Goal: Task Accomplishment & Management: Manage account settings

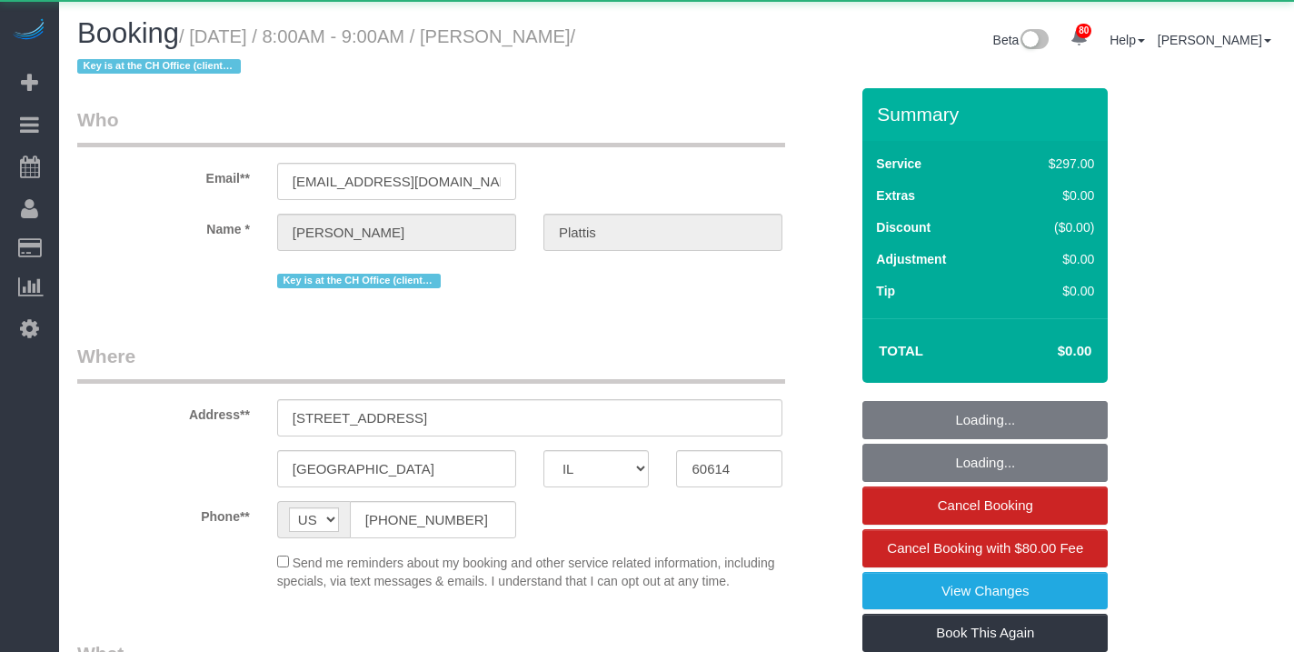
select select "IL"
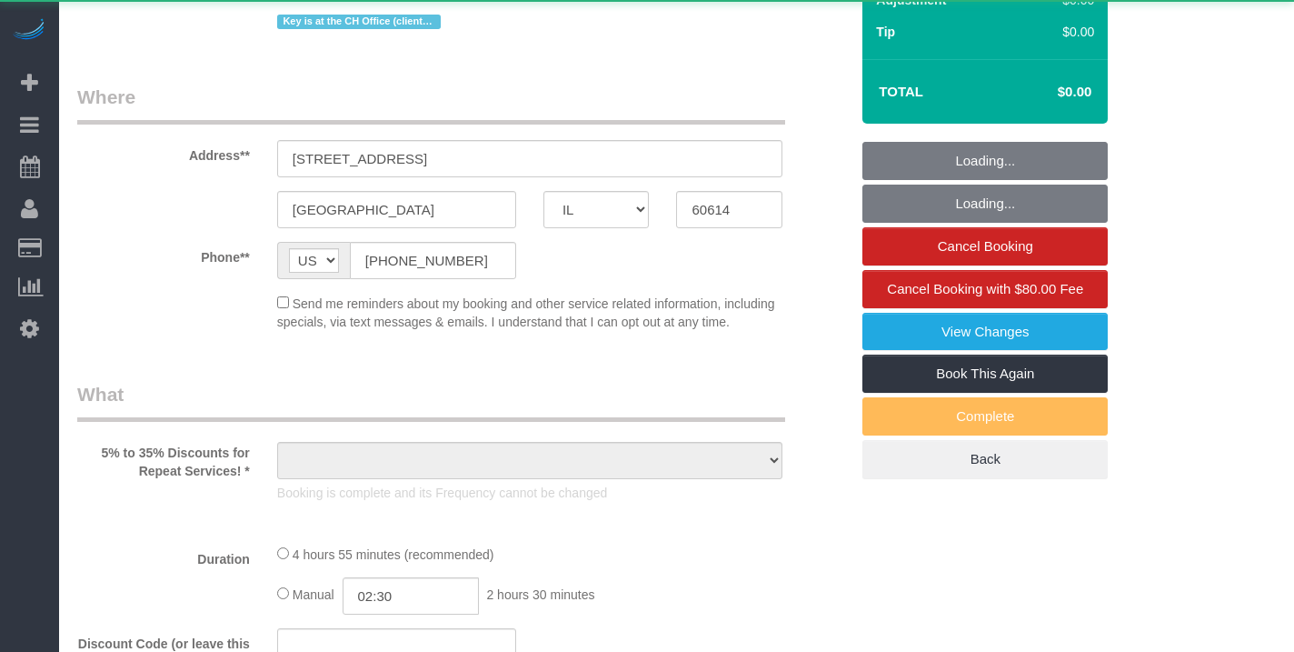
select select "object:1289"
select select "513"
select select "2"
select select "10"
select select "spot6"
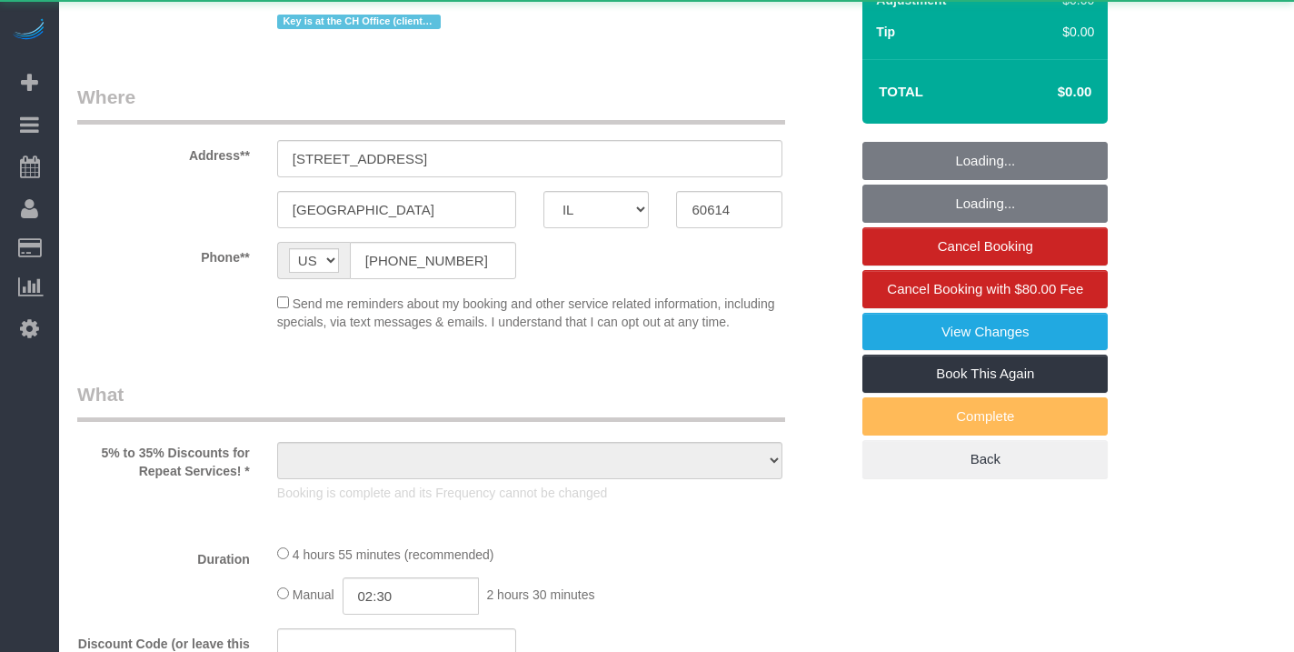
select select "number:1"
select select "number:68"
select select "number:138"
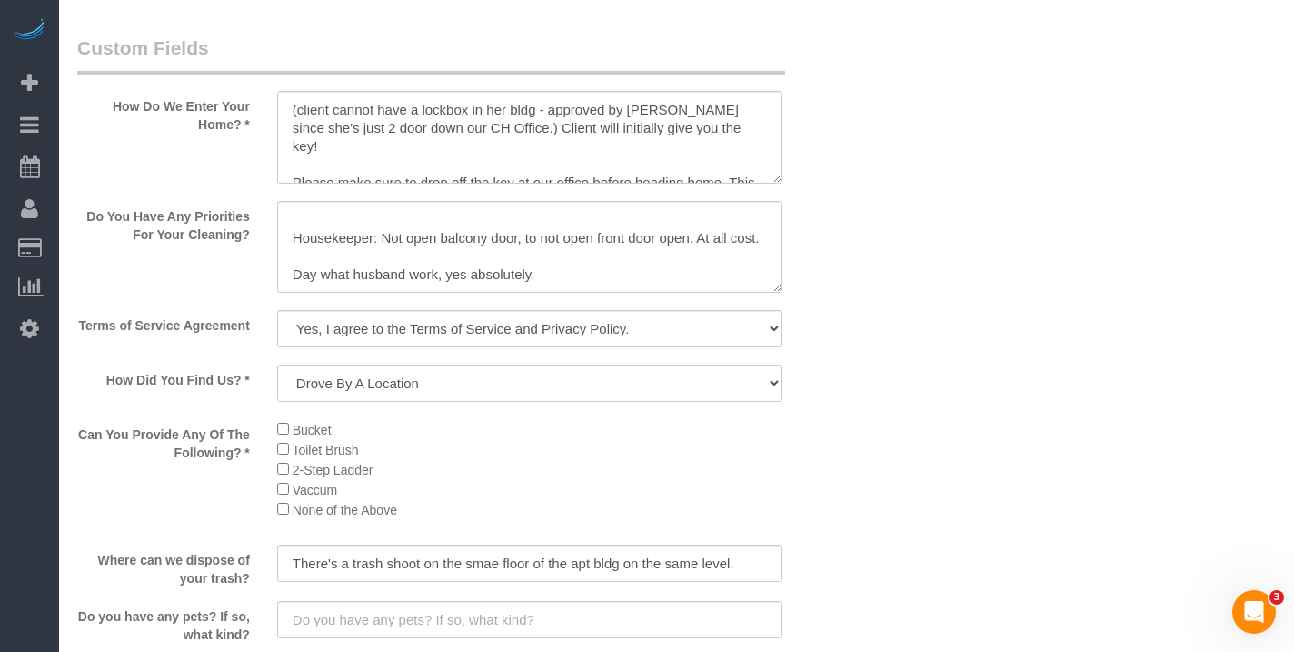
scroll to position [398, 0]
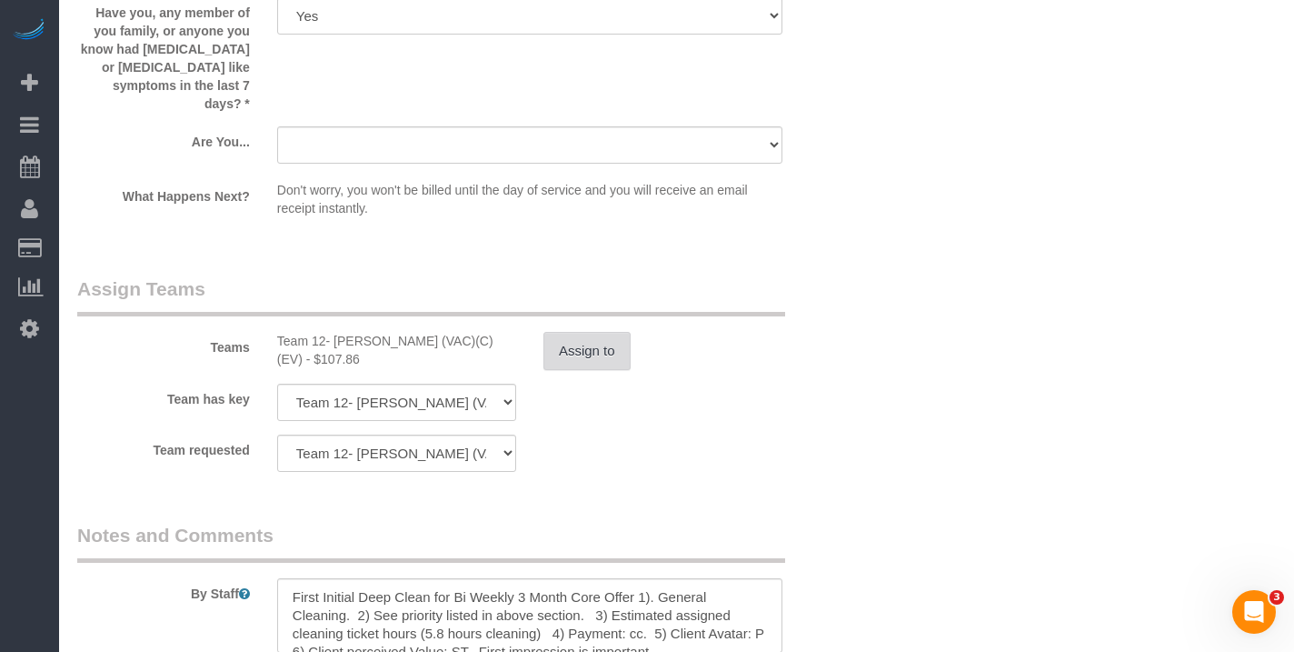
click at [591, 355] on button "Assign to" at bounding box center [586, 351] width 87 height 38
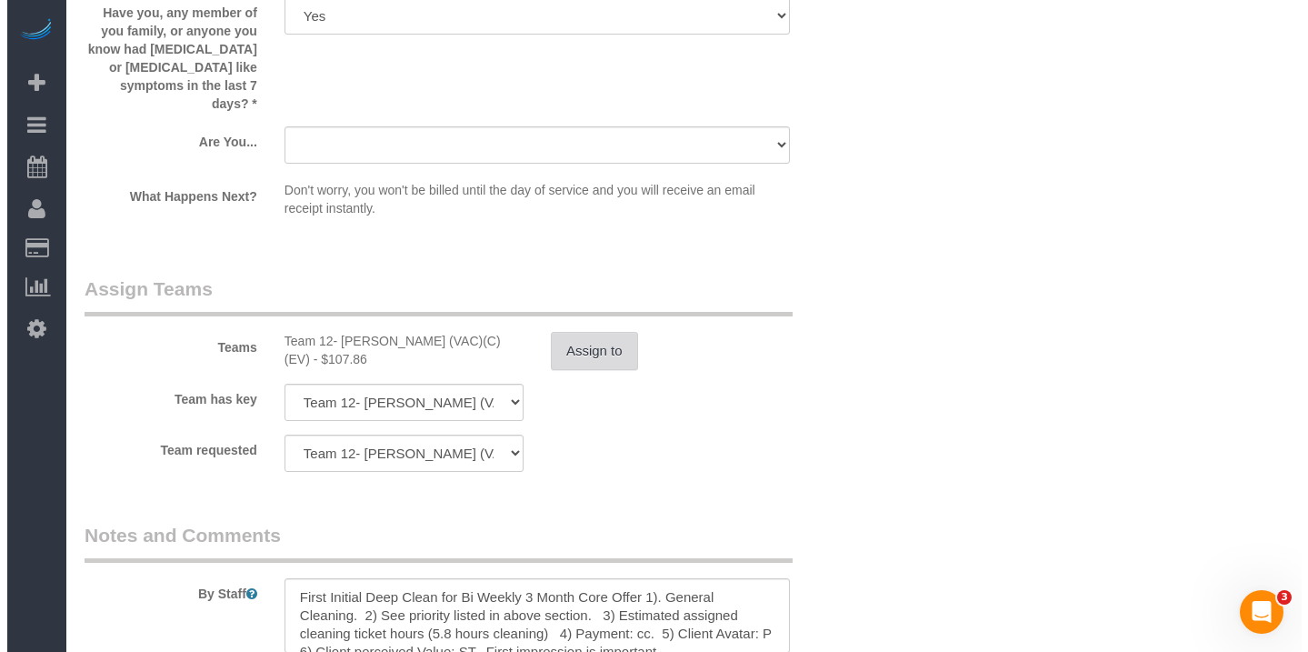
scroll to position [3072, 0]
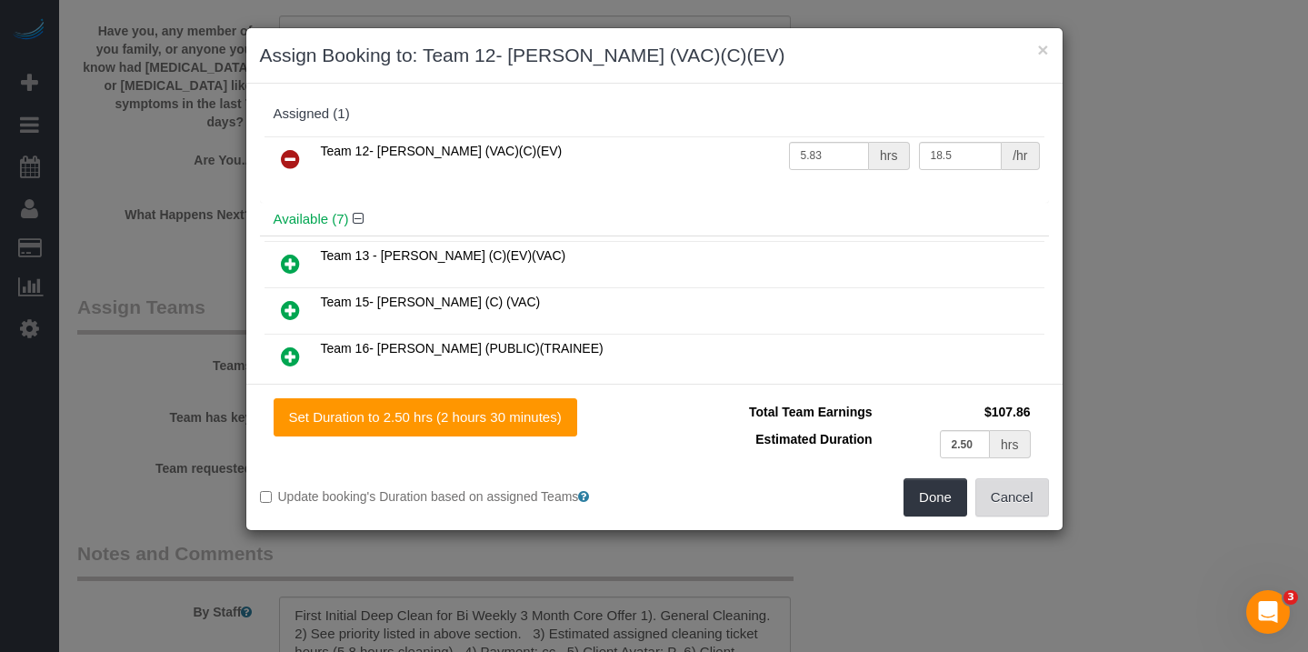
click at [1031, 483] on button "Cancel" at bounding box center [1012, 497] width 74 height 38
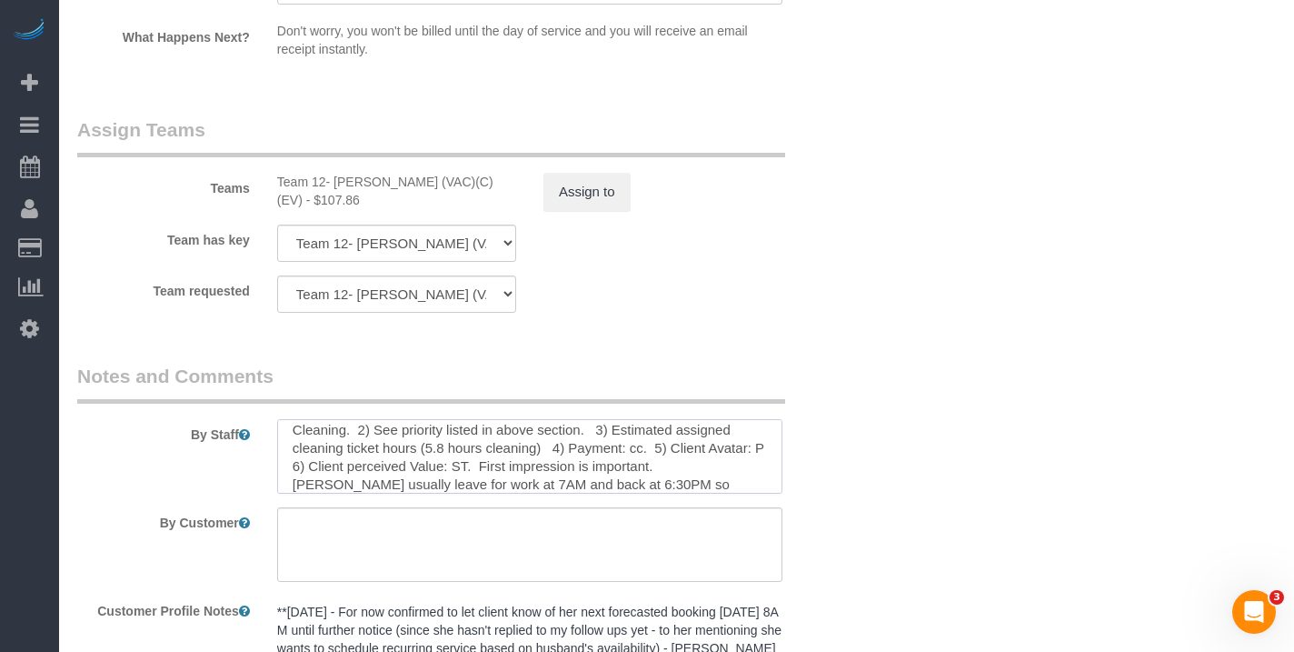
scroll to position [0, 0]
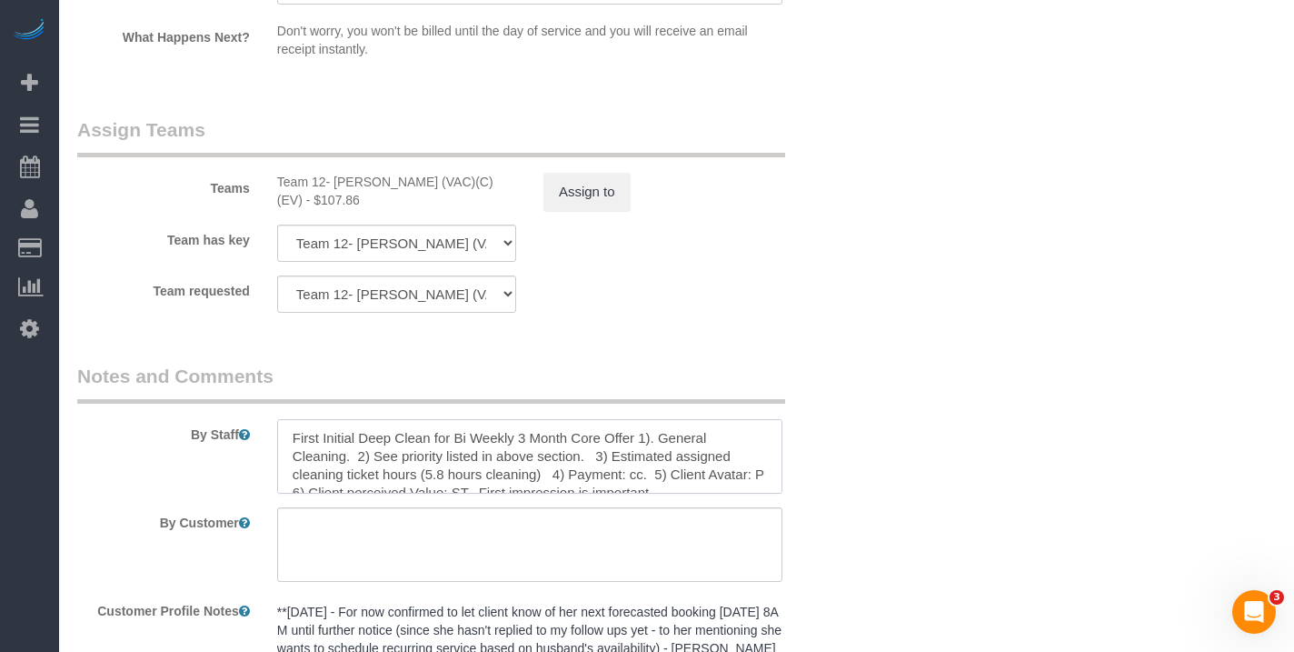
drag, startPoint x: 548, startPoint y: 442, endPoint x: 448, endPoint y: 426, distance: 101.1
click at [448, 426] on textarea at bounding box center [529, 456] width 505 height 75
click at [556, 481] on textarea at bounding box center [529, 456] width 505 height 75
drag, startPoint x: 539, startPoint y: 473, endPoint x: 447, endPoint y: 478, distance: 91.9
click at [420, 474] on textarea at bounding box center [529, 456] width 505 height 75
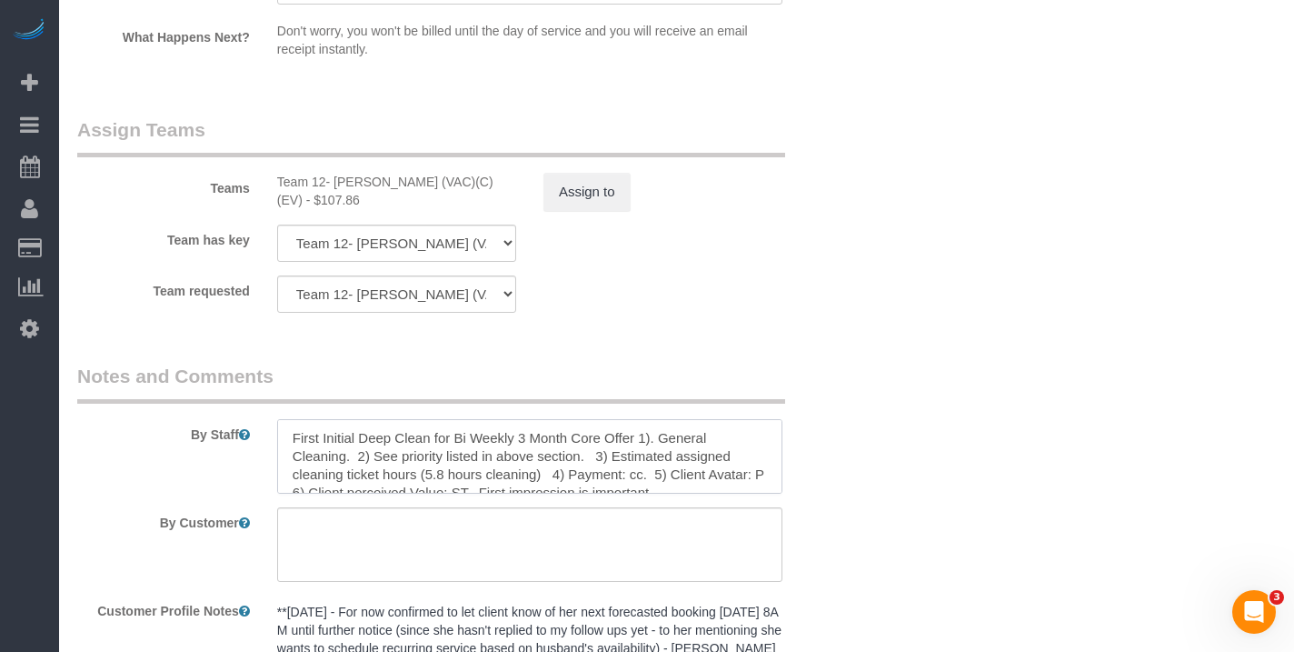
scroll to position [108, 0]
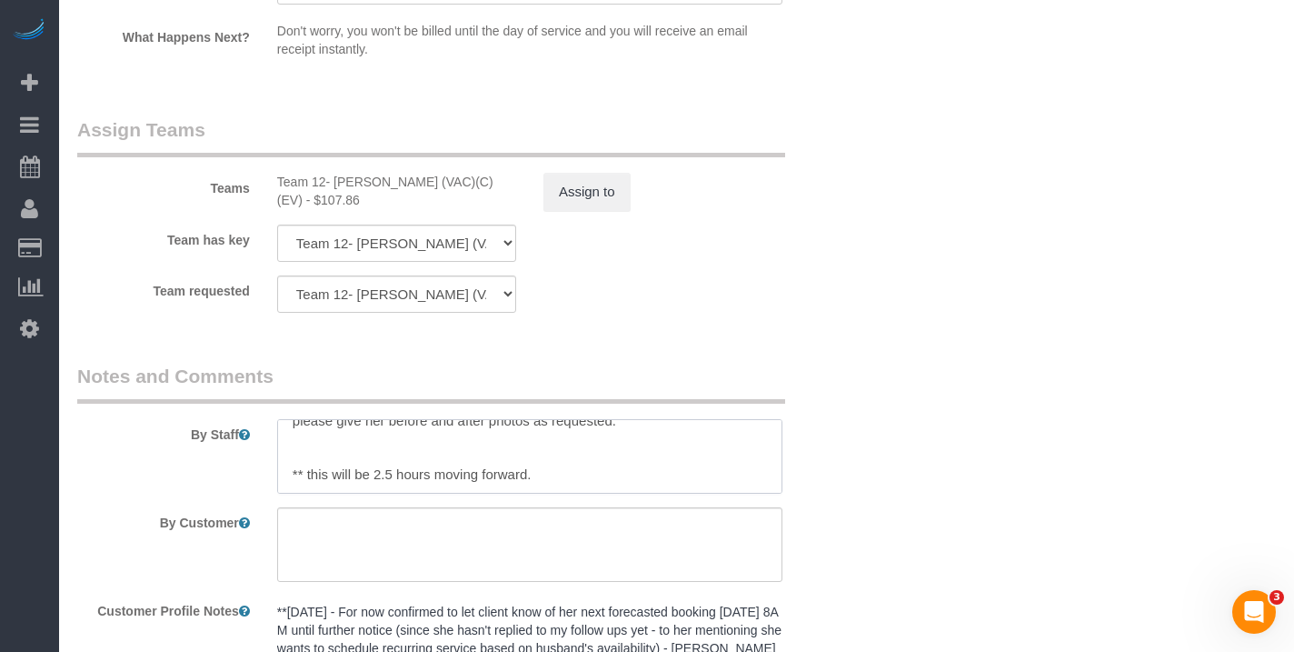
drag, startPoint x: 527, startPoint y: 473, endPoint x: 404, endPoint y: 494, distance: 124.4
click at [231, 482] on div "By Staff" at bounding box center [463, 428] width 799 height 131
drag, startPoint x: 559, startPoint y: 475, endPoint x: 551, endPoint y: 484, distance: 12.2
click at [559, 475] on textarea at bounding box center [529, 456] width 505 height 75
drag, startPoint x: 547, startPoint y: 483, endPoint x: 277, endPoint y: 473, distance: 270.1
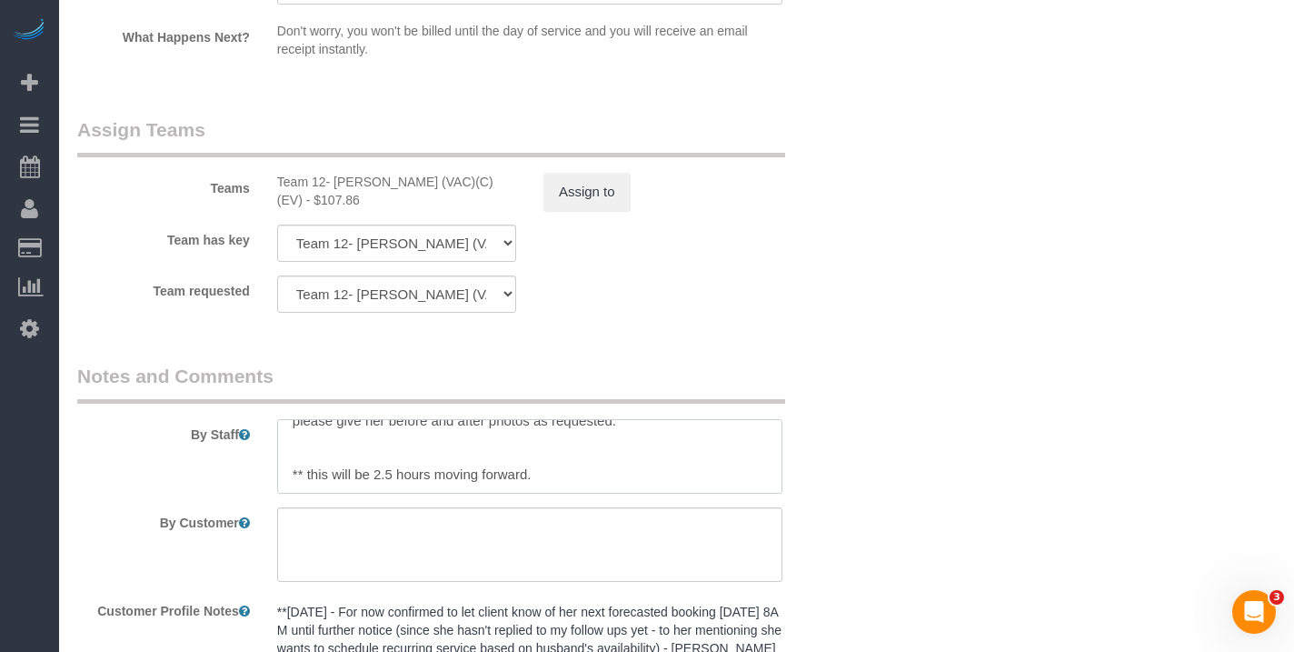
click at [233, 472] on div "By Staff" at bounding box center [463, 428] width 799 height 131
click at [593, 472] on textarea at bounding box center [529, 456] width 505 height 75
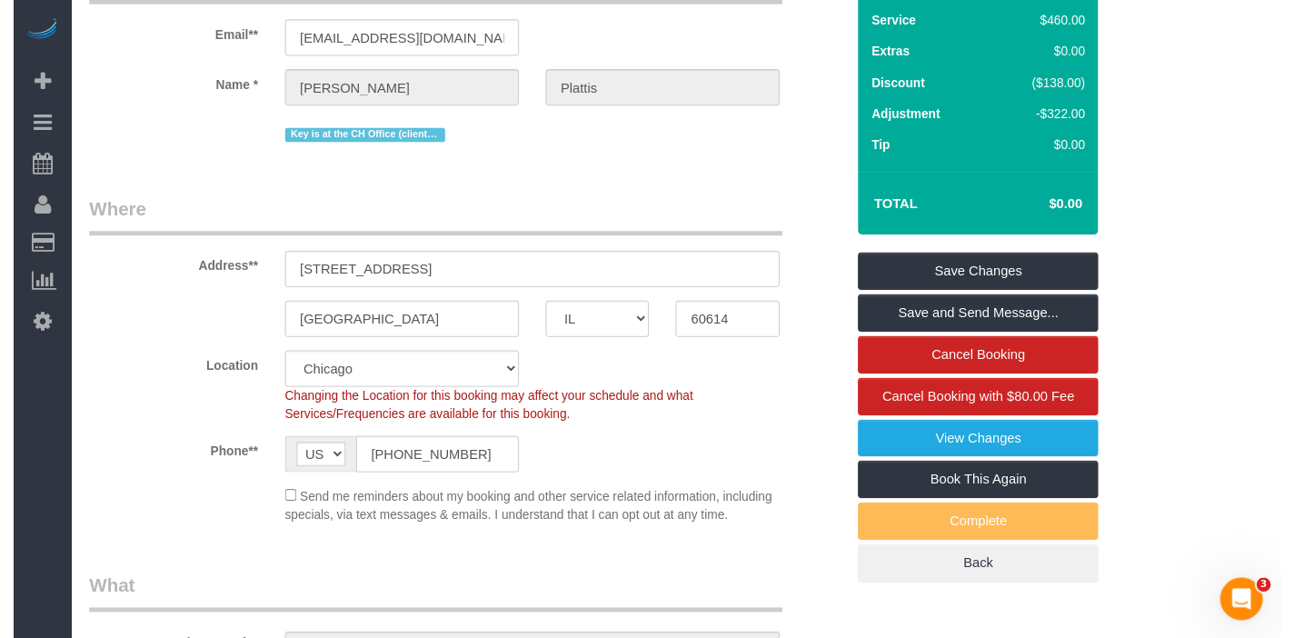
scroll to position [0, 0]
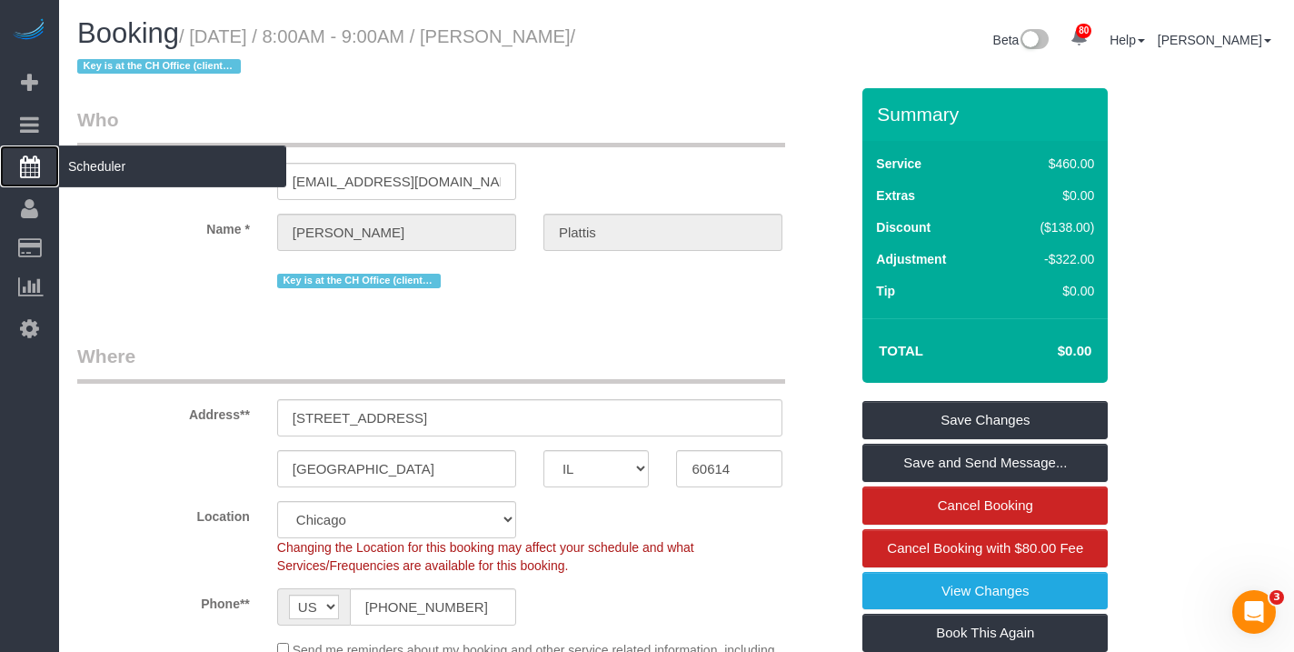
click at [135, 168] on span "Scheduler" at bounding box center [172, 166] width 227 height 42
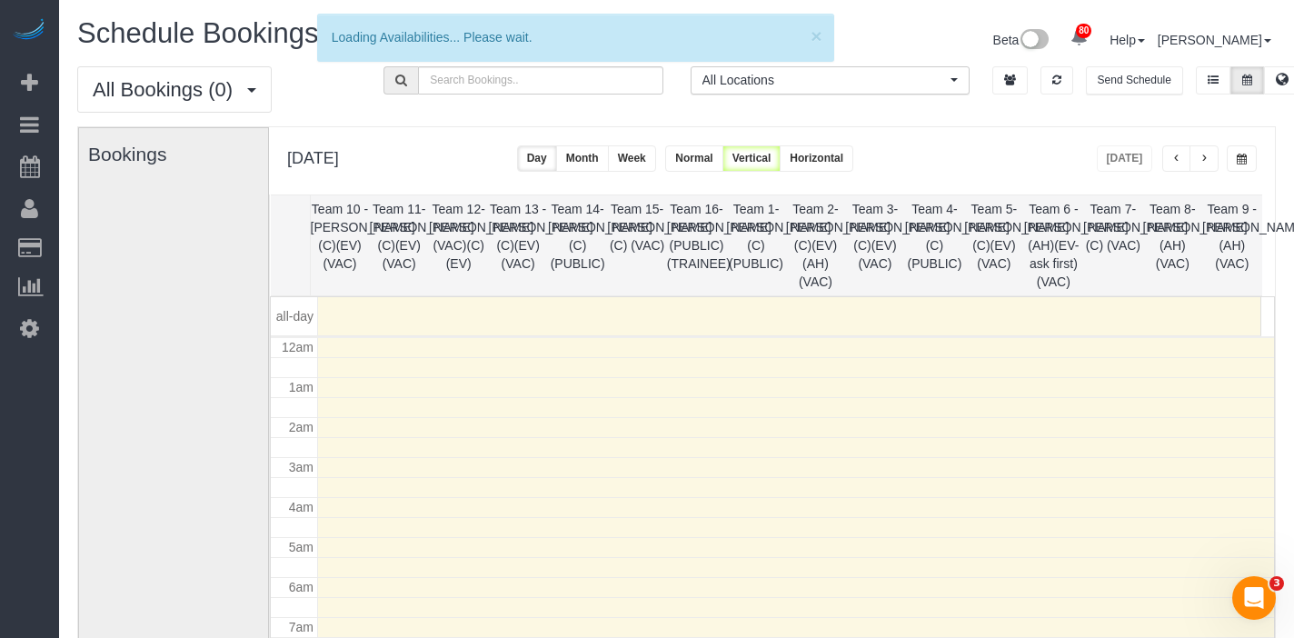
scroll to position [241, 0]
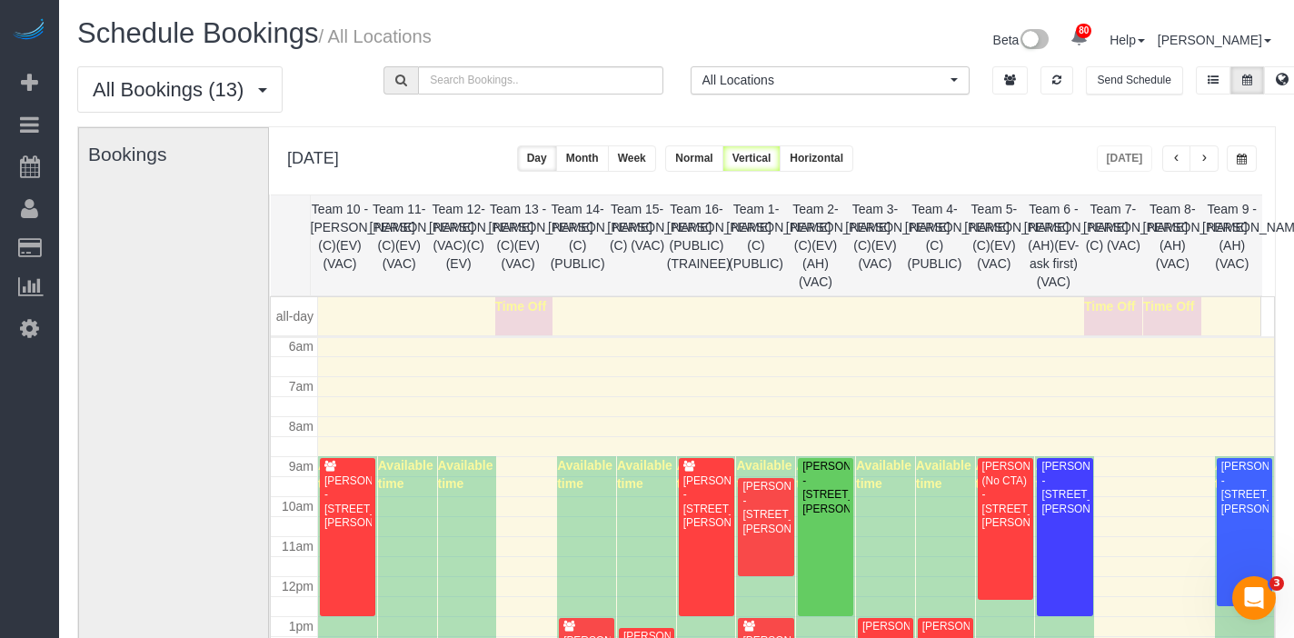
click at [1205, 163] on span "button" at bounding box center [1204, 159] width 9 height 11
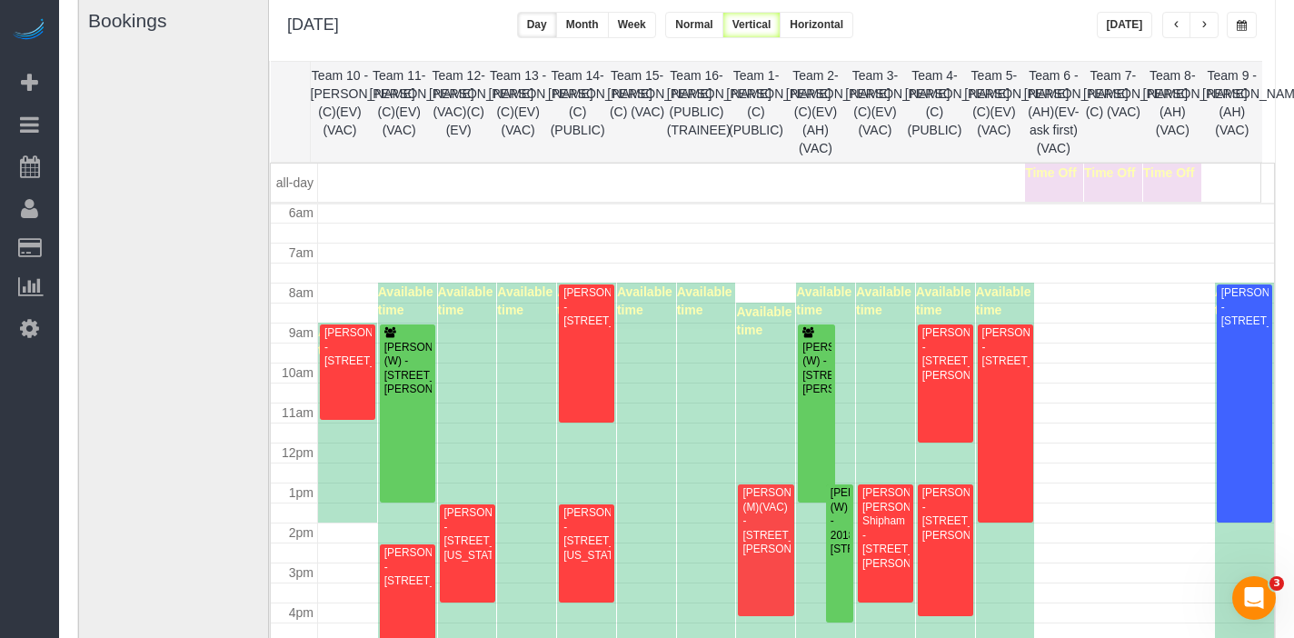
scroll to position [155, 0]
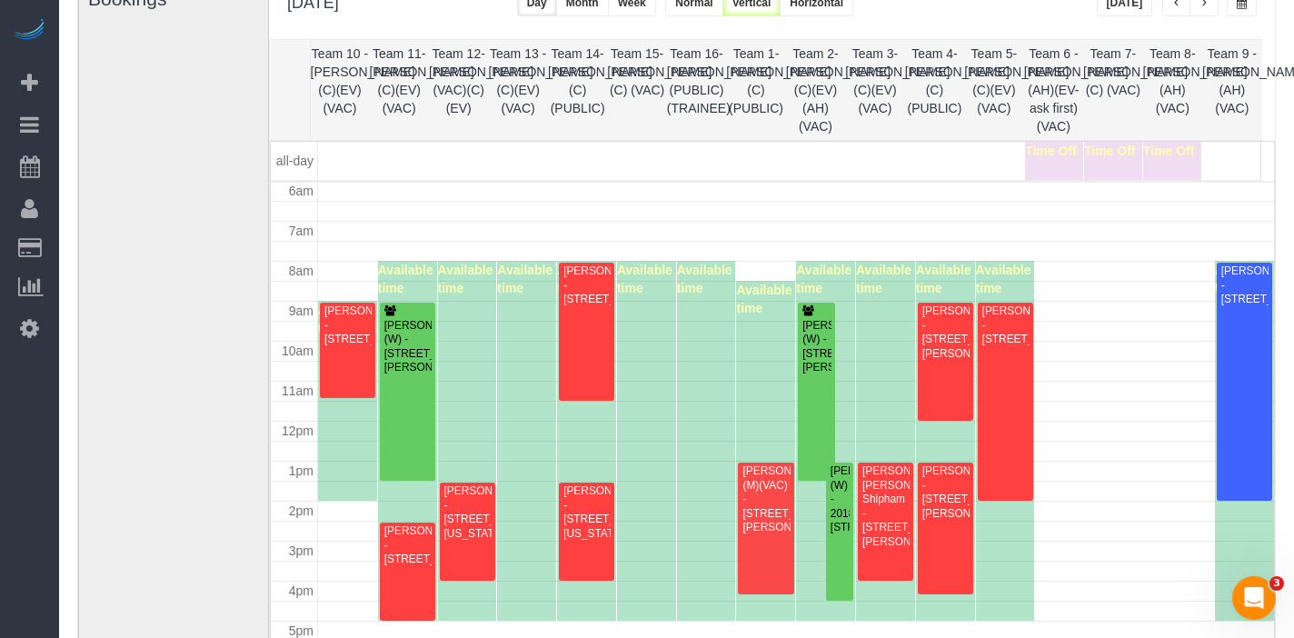
click at [1176, 8] on button "button" at bounding box center [1176, 3] width 29 height 26
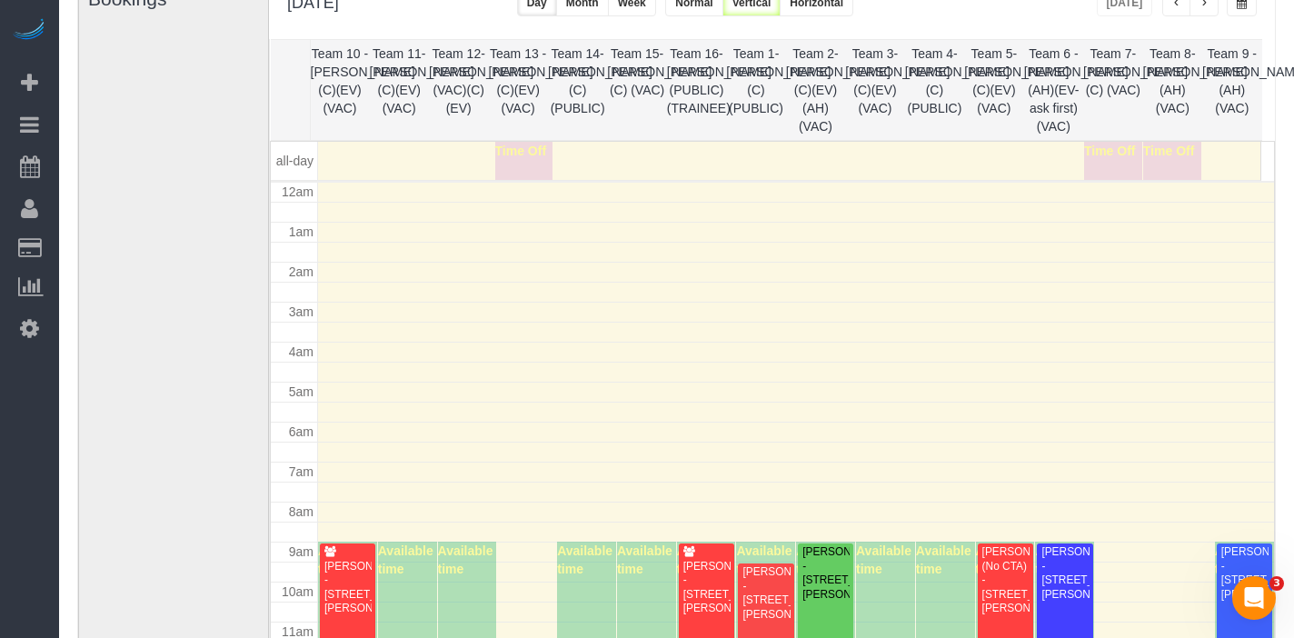
scroll to position [241, 0]
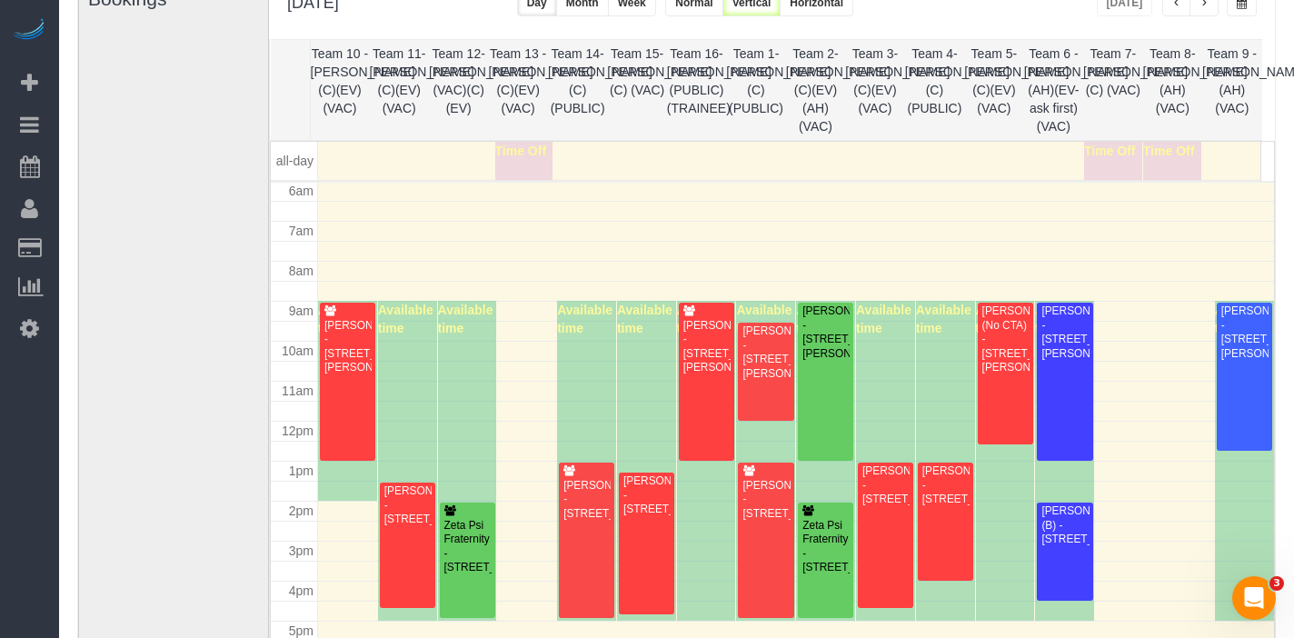
click at [1176, 8] on button "button" at bounding box center [1176, 3] width 29 height 26
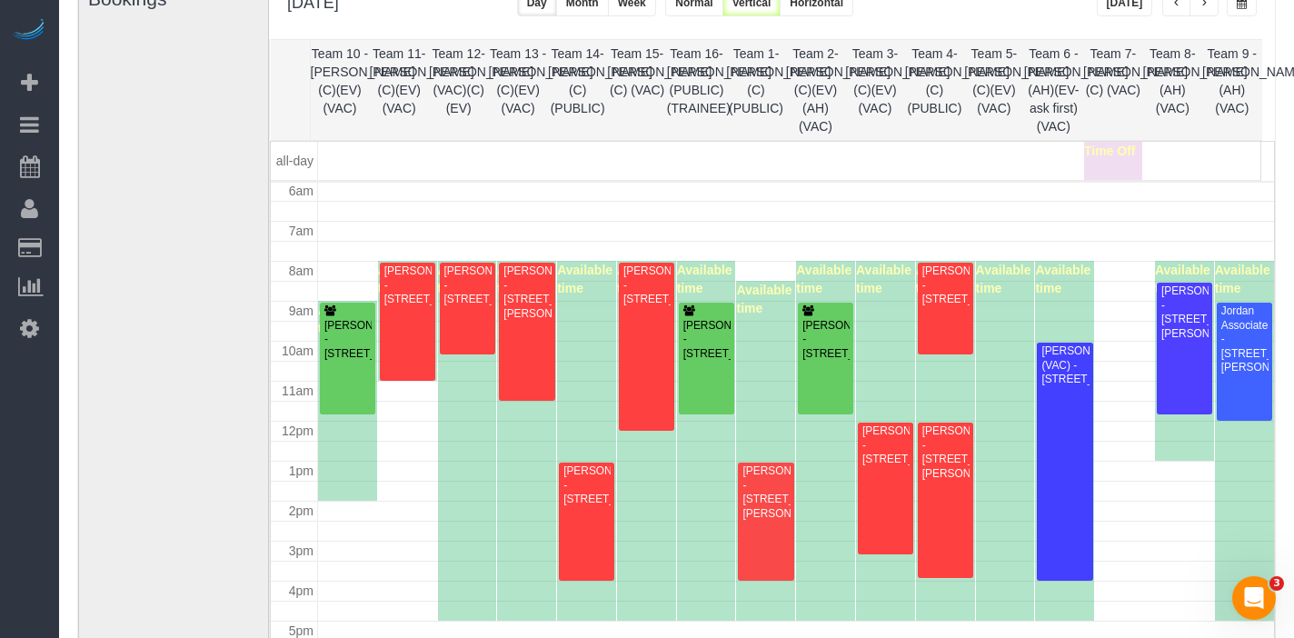
click at [1200, 5] on span "button" at bounding box center [1204, 3] width 9 height 11
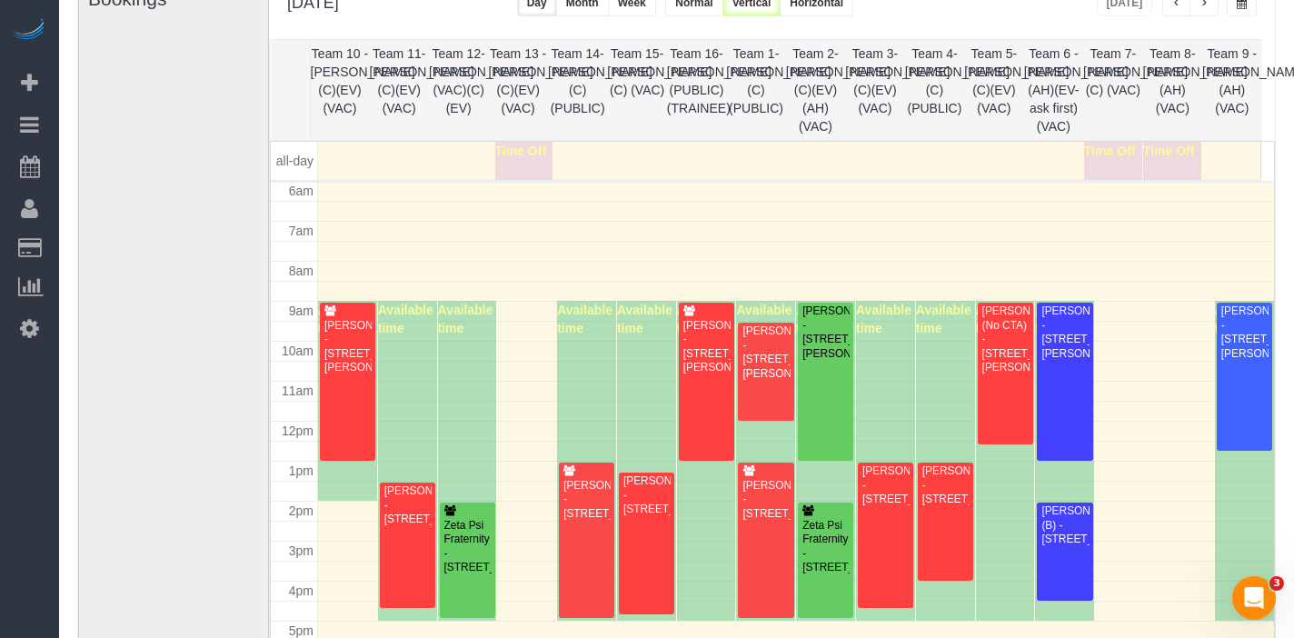
click at [1200, 5] on span "button" at bounding box center [1204, 3] width 9 height 11
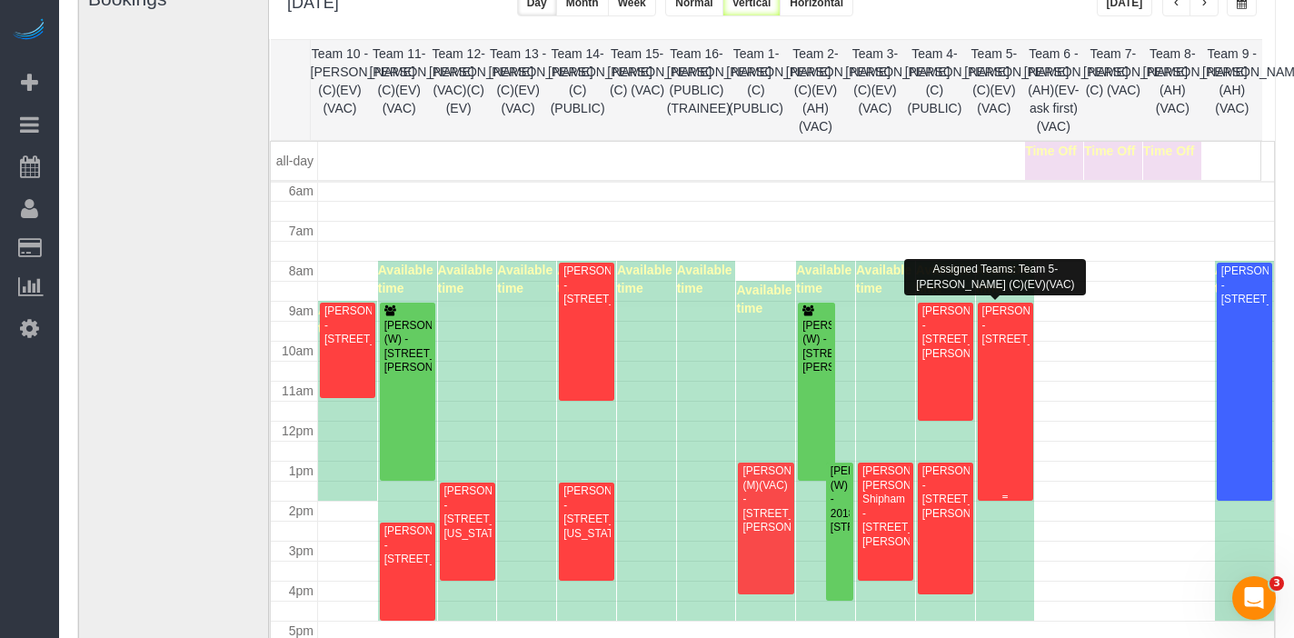
click at [998, 346] on div "[PERSON_NAME] - [STREET_ADDRESS]" at bounding box center [1005, 325] width 48 height 42
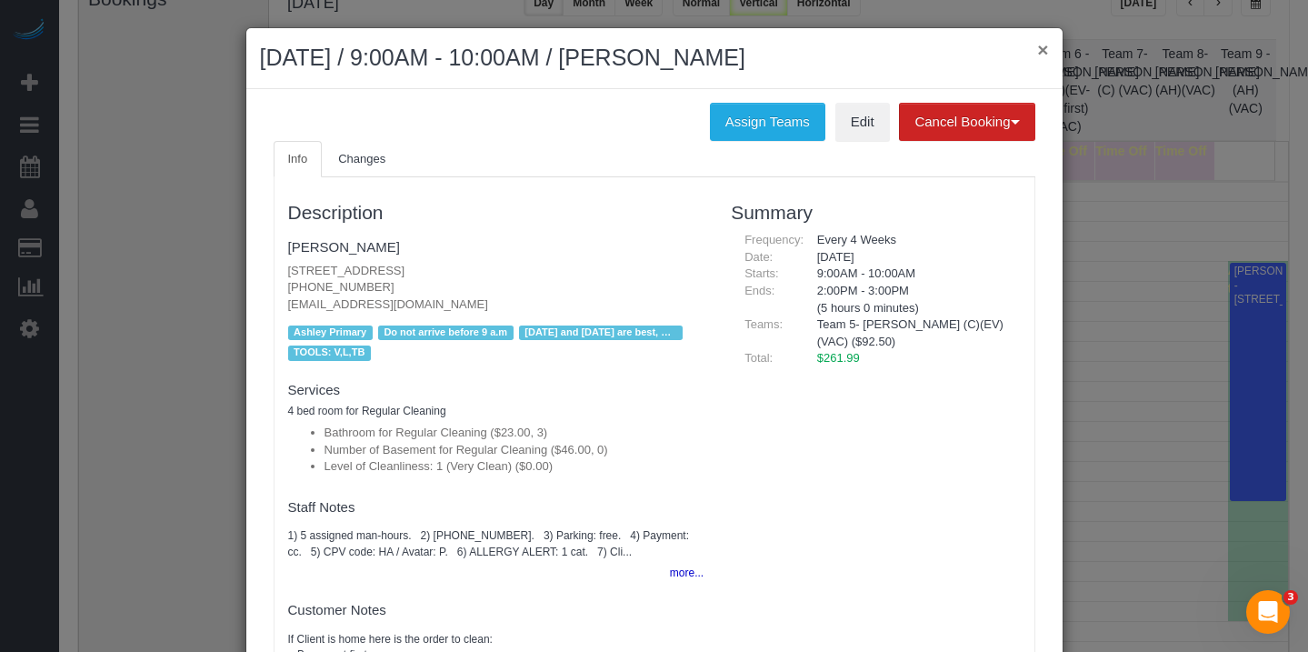
click at [1037, 49] on button "×" at bounding box center [1042, 49] width 11 height 19
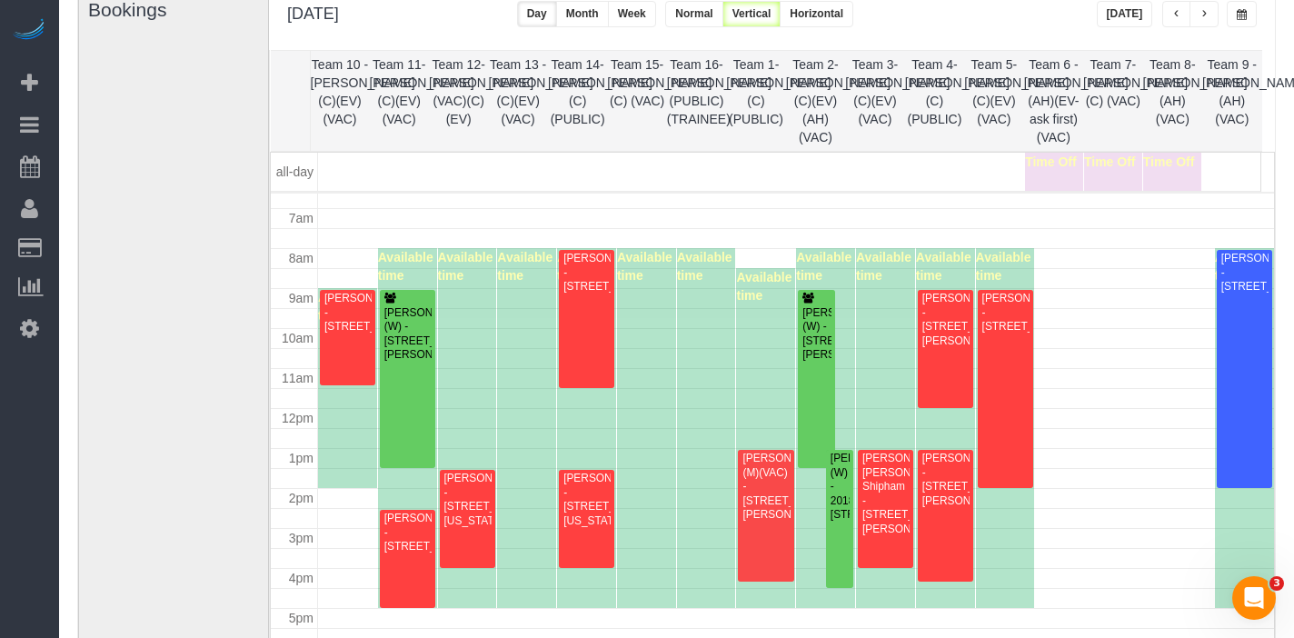
scroll to position [304, 0]
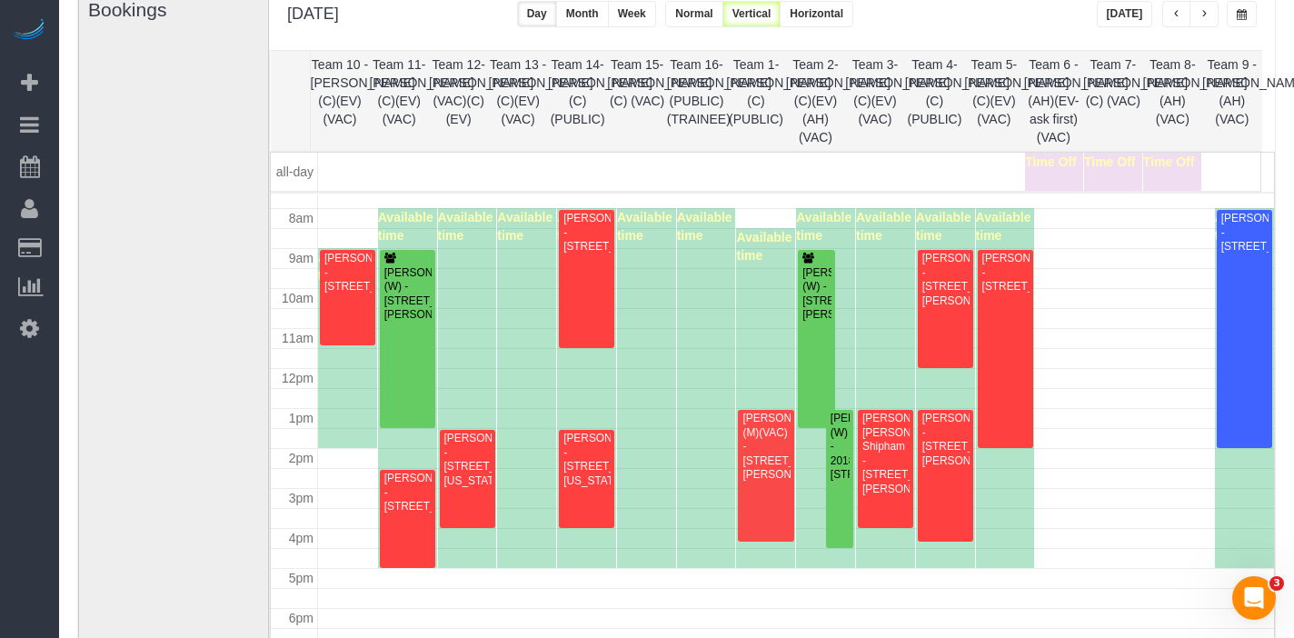
click at [1212, 5] on button "button" at bounding box center [1204, 14] width 29 height 26
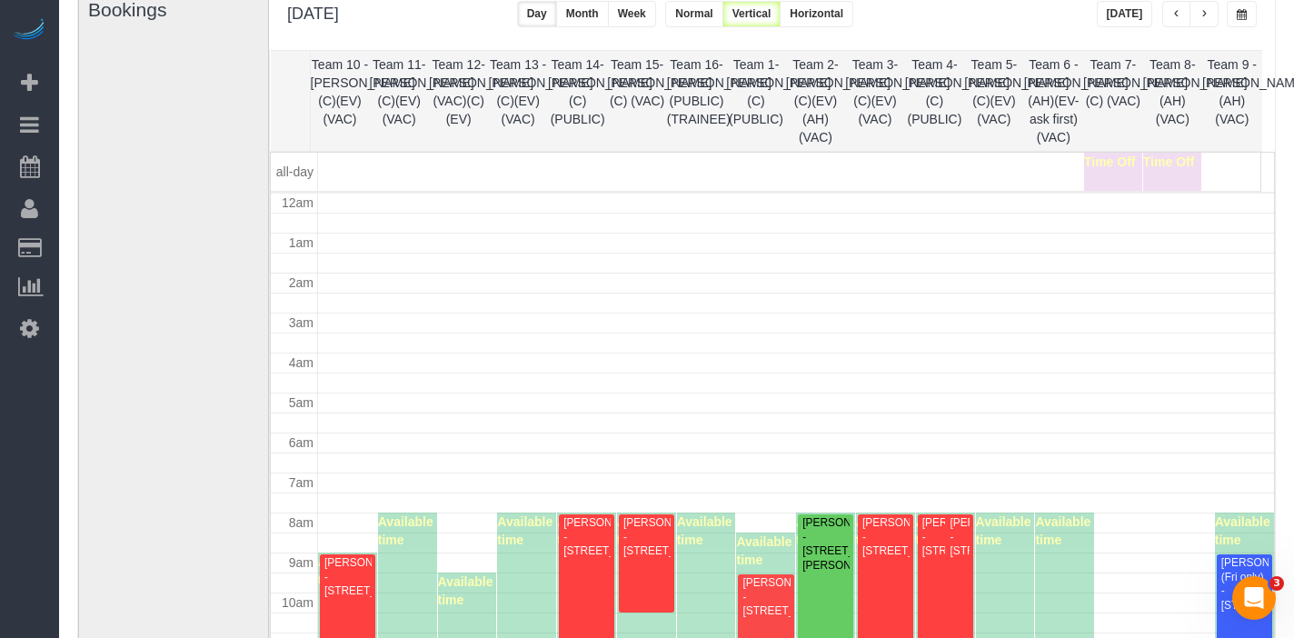
scroll to position [241, 0]
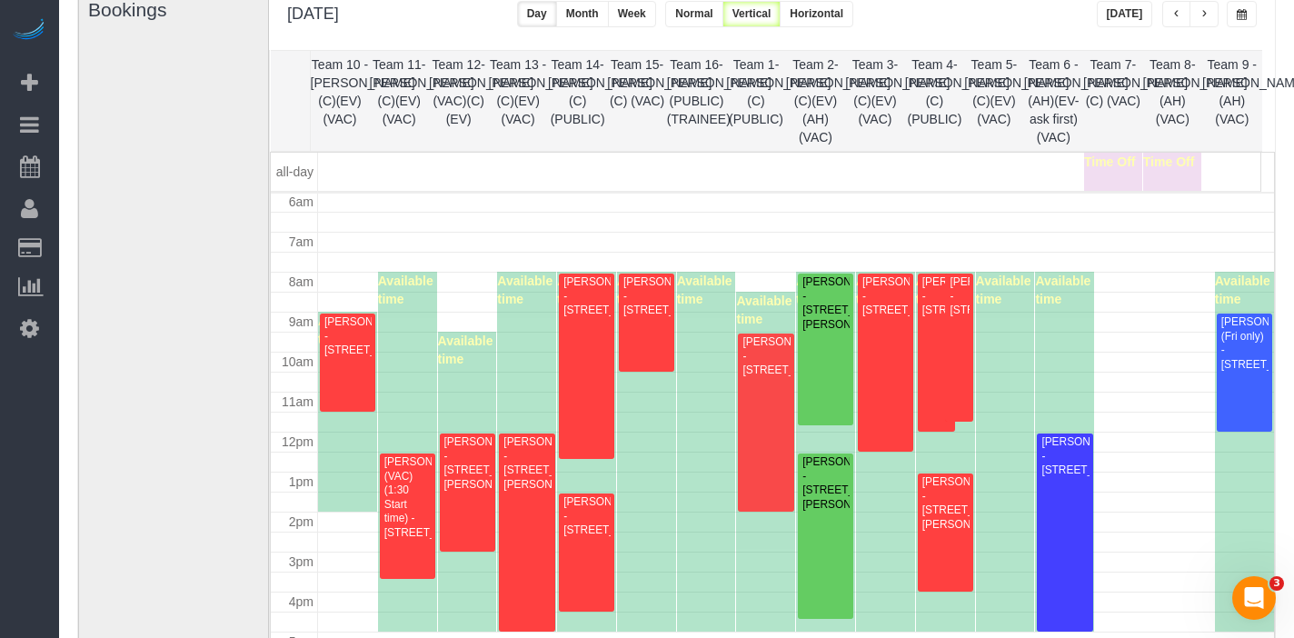
click at [1174, 11] on span "button" at bounding box center [1176, 14] width 9 height 11
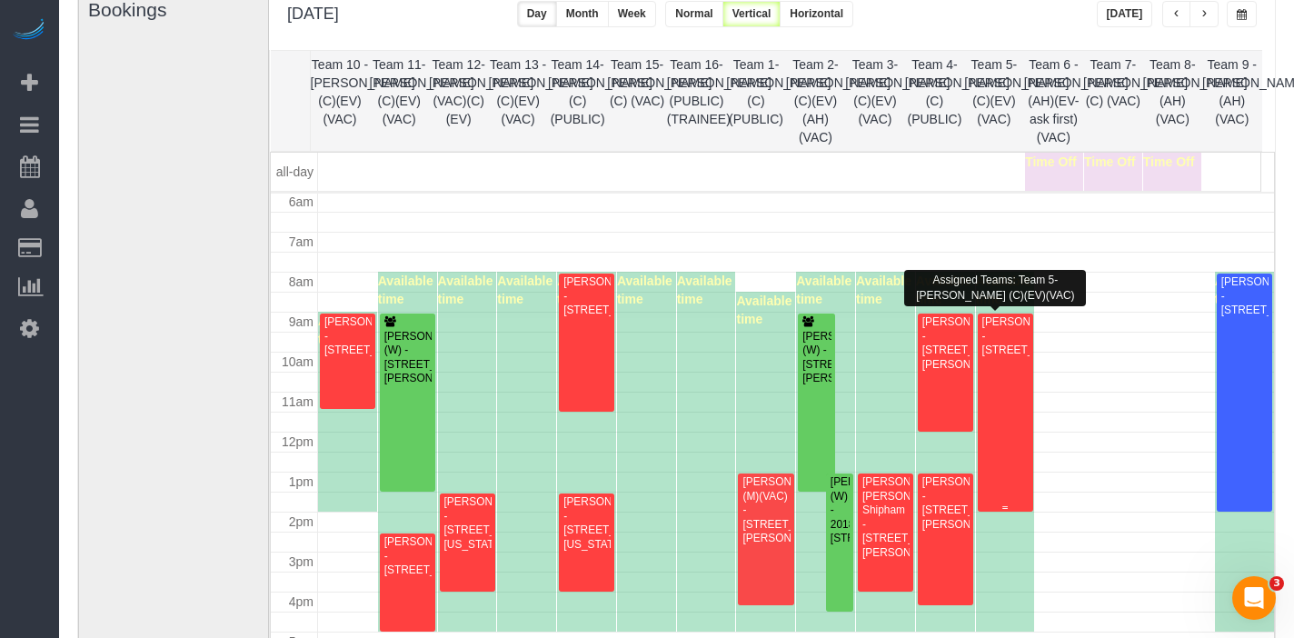
click at [1009, 357] on div "[PERSON_NAME] - [STREET_ADDRESS]" at bounding box center [1005, 336] width 48 height 42
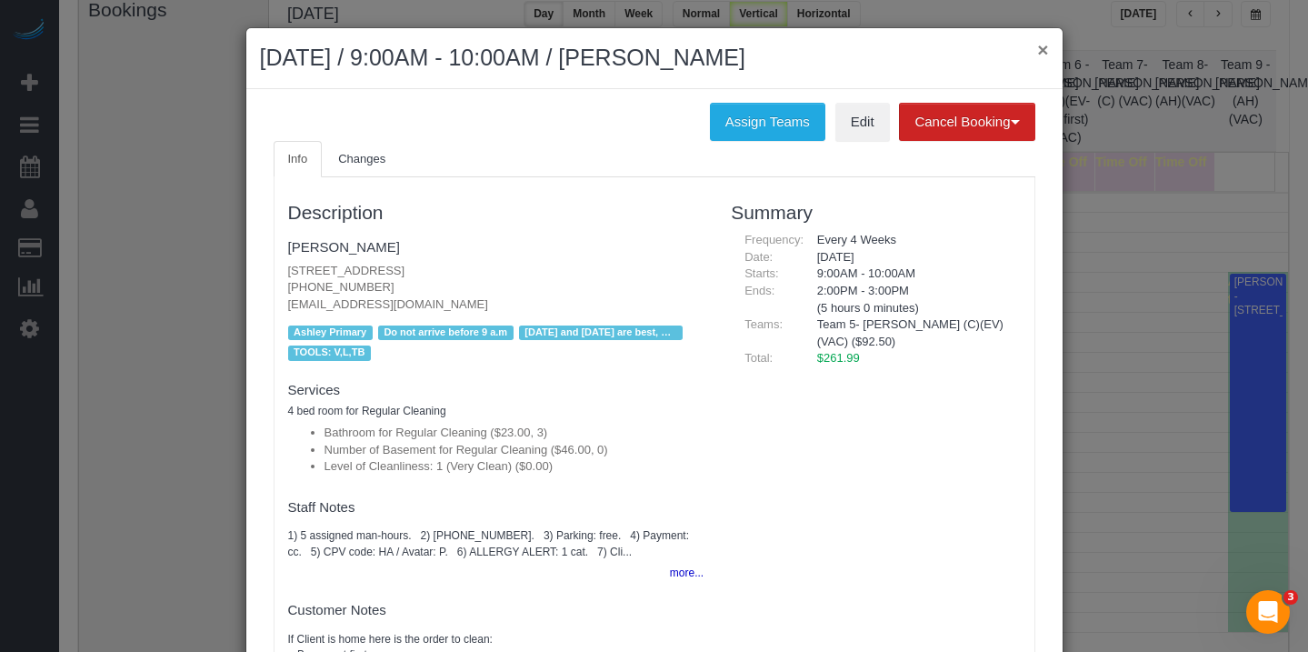
click at [1037, 48] on button "×" at bounding box center [1042, 49] width 11 height 19
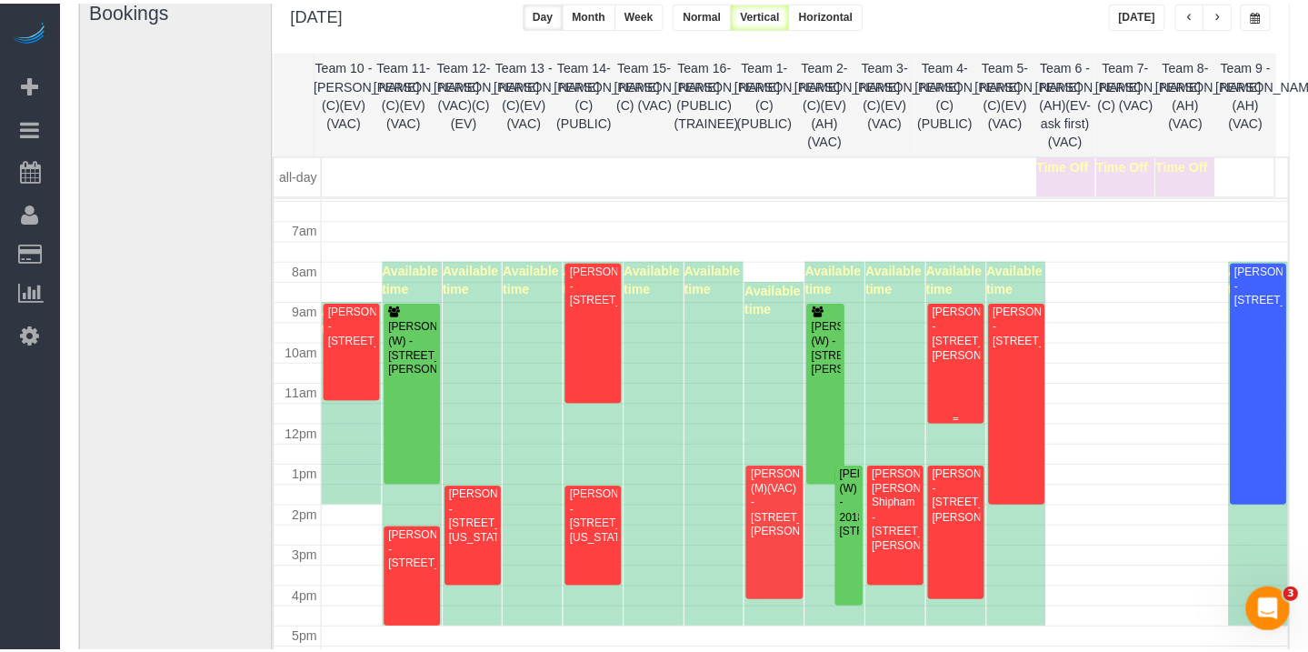
scroll to position [281, 0]
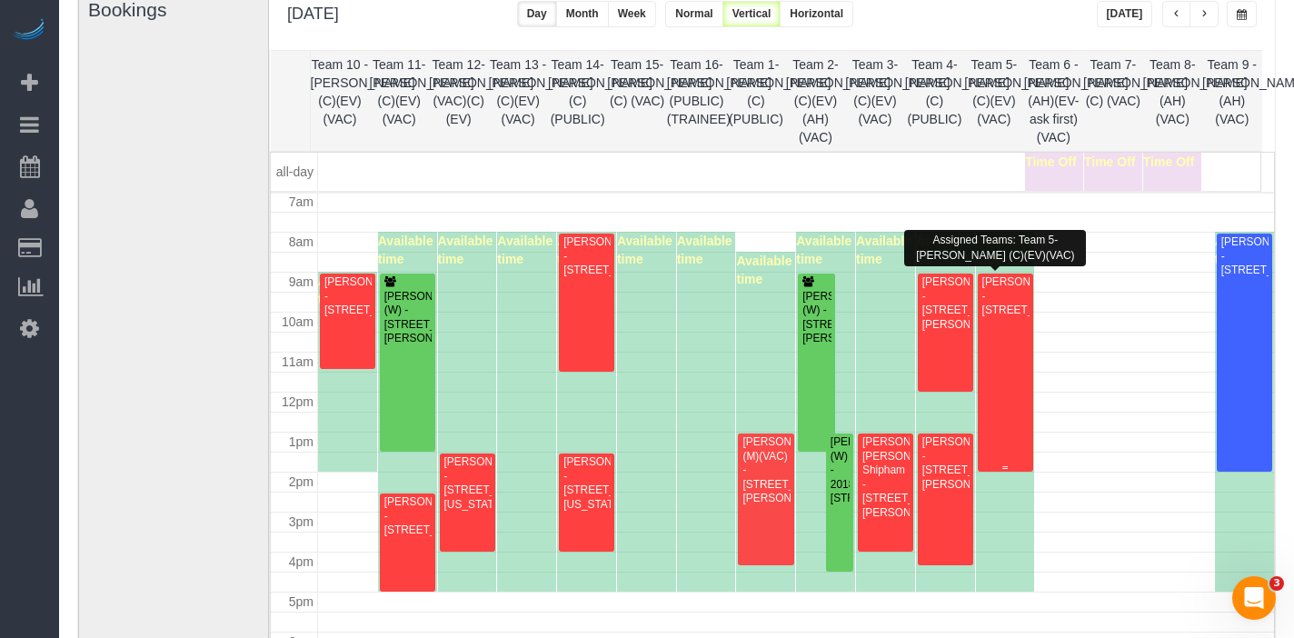
click at [994, 317] on div "[PERSON_NAME] - [STREET_ADDRESS]" at bounding box center [1005, 296] width 48 height 42
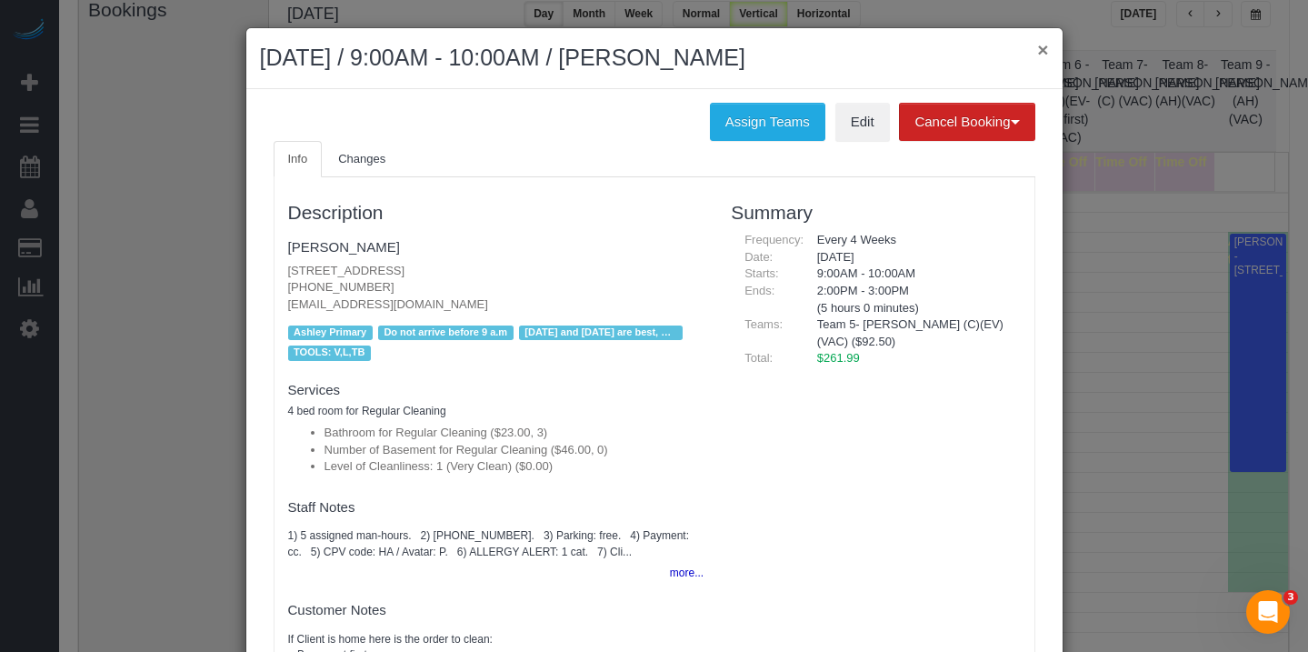
click at [1037, 53] on button "×" at bounding box center [1042, 49] width 11 height 19
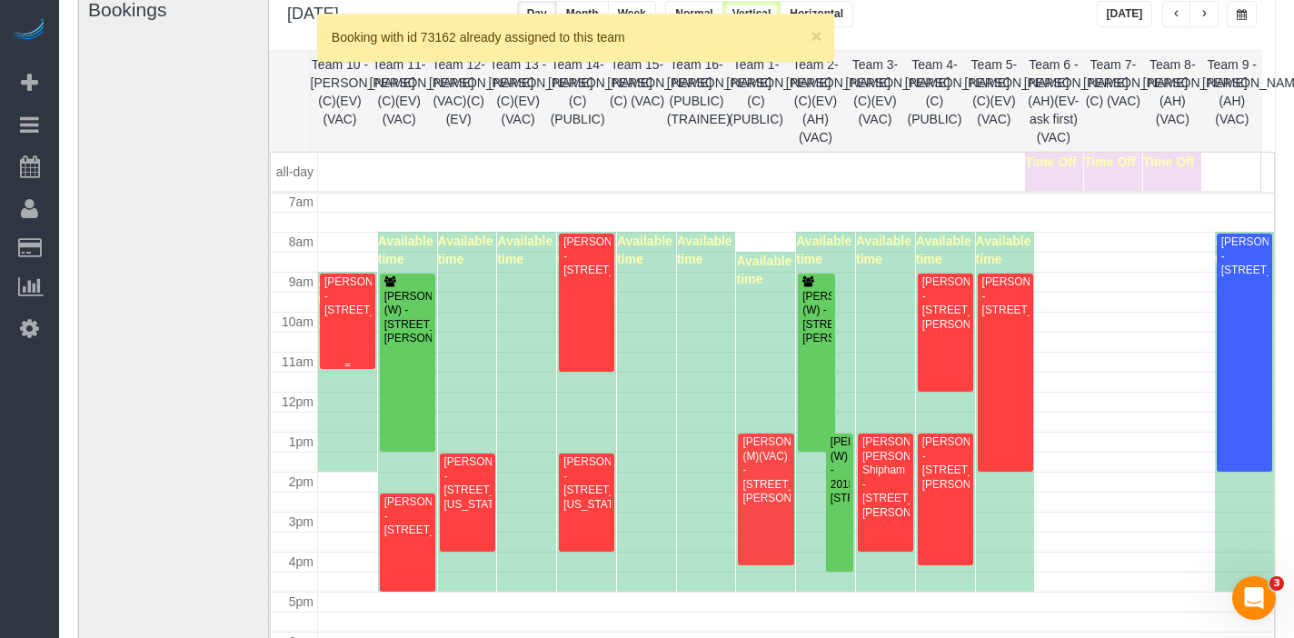
click at [356, 293] on div "[PERSON_NAME] - [STREET_ADDRESS]" at bounding box center [348, 296] width 48 height 42
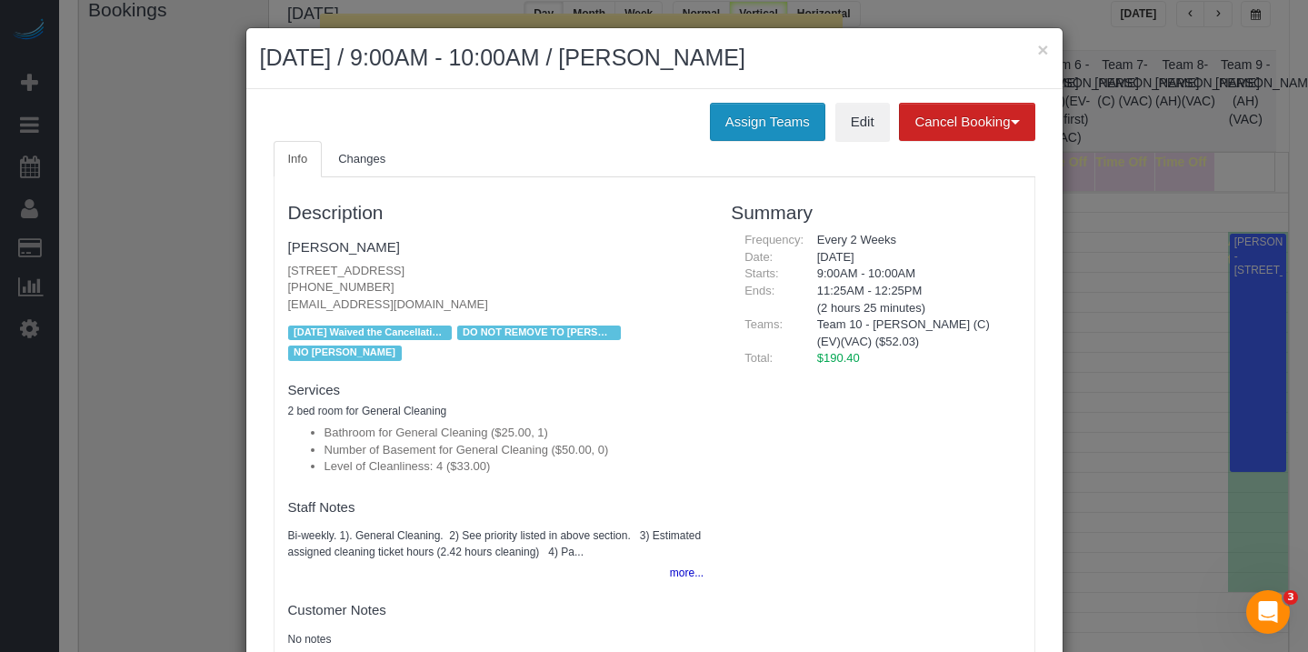
click at [750, 124] on button "Assign Teams" at bounding box center [767, 122] width 115 height 38
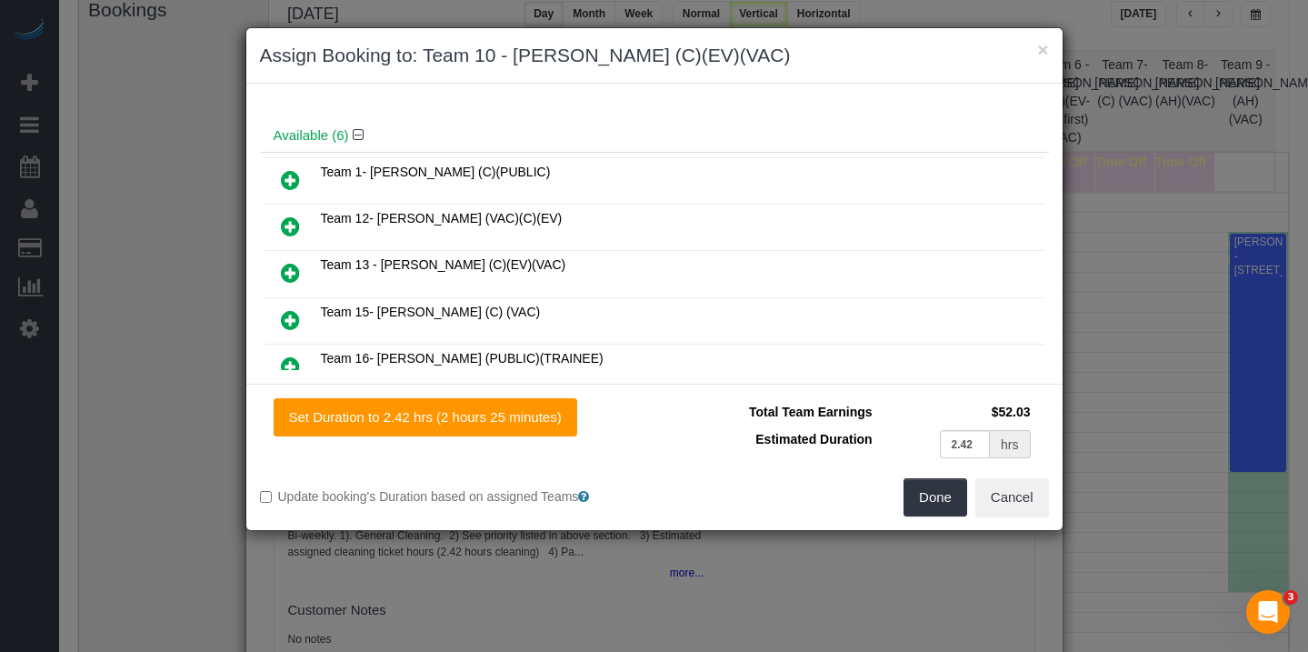
click at [288, 355] on icon at bounding box center [290, 366] width 19 height 22
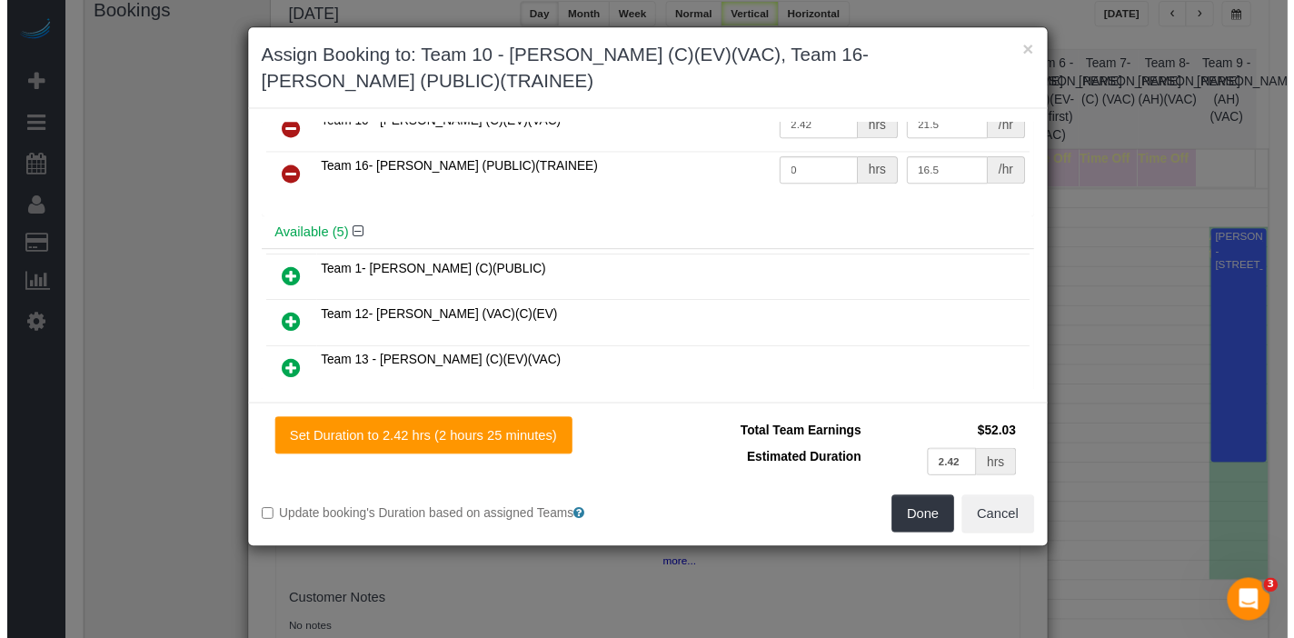
scroll to position [0, 0]
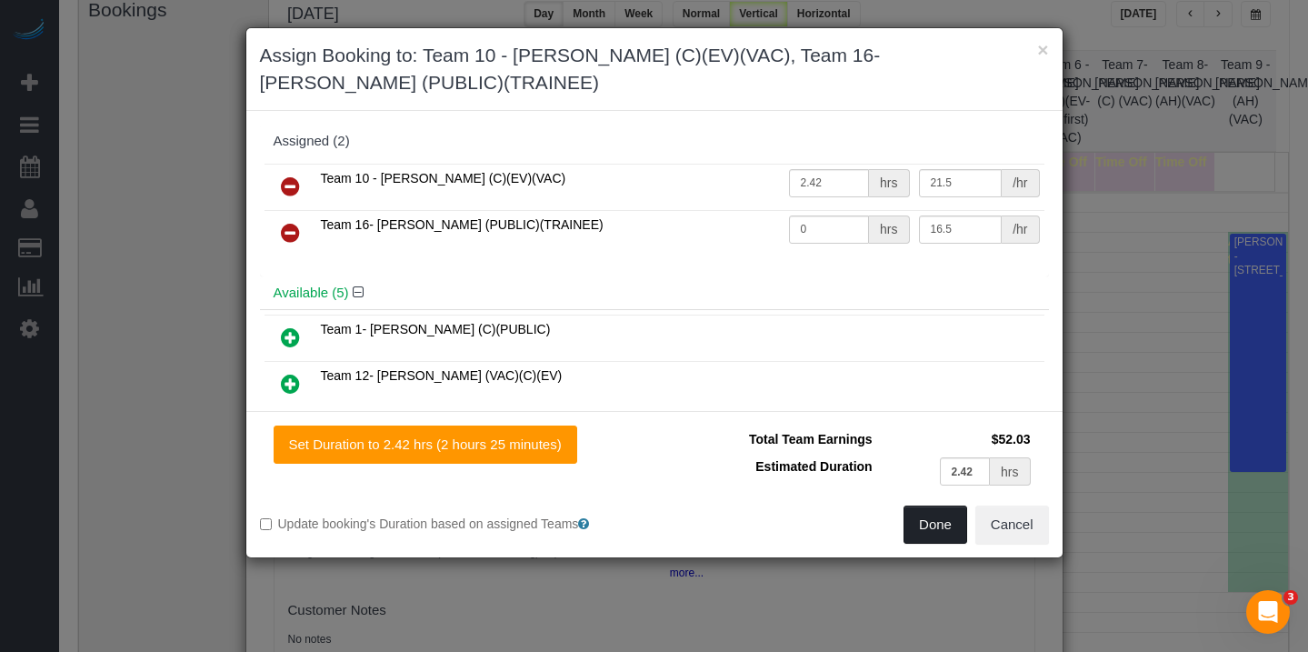
click at [923, 506] on button "Done" at bounding box center [935, 524] width 64 height 38
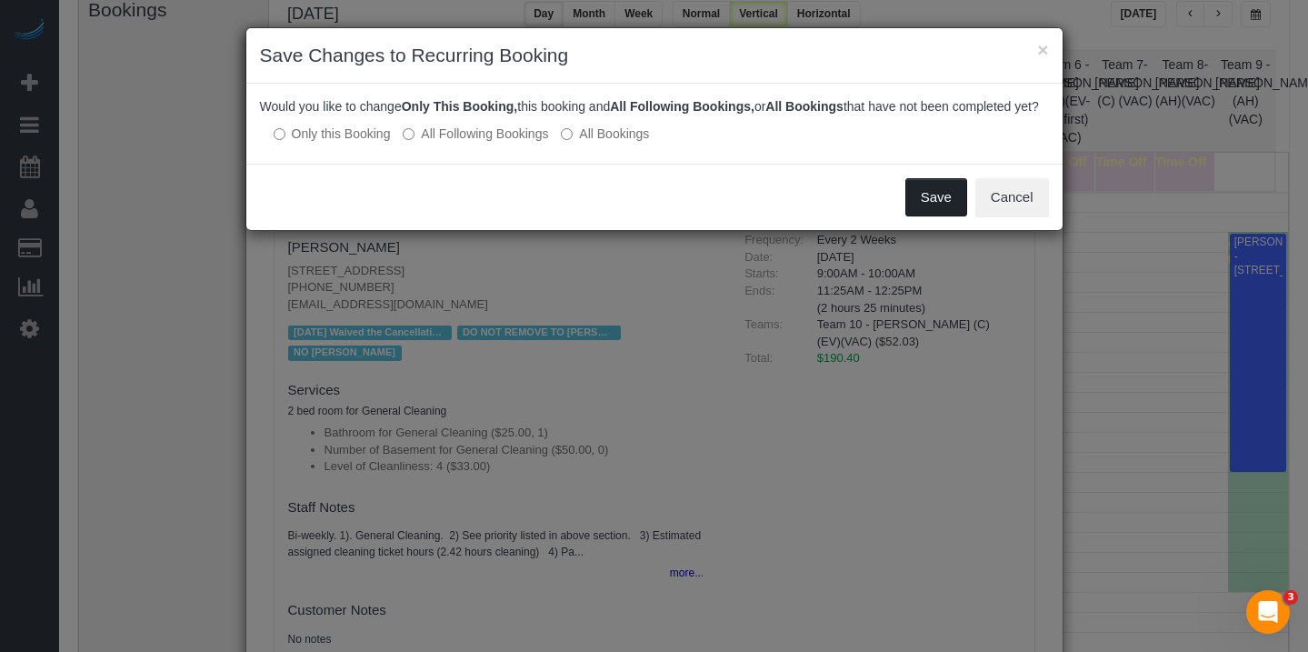
click at [950, 212] on button "Save" at bounding box center [936, 197] width 62 height 38
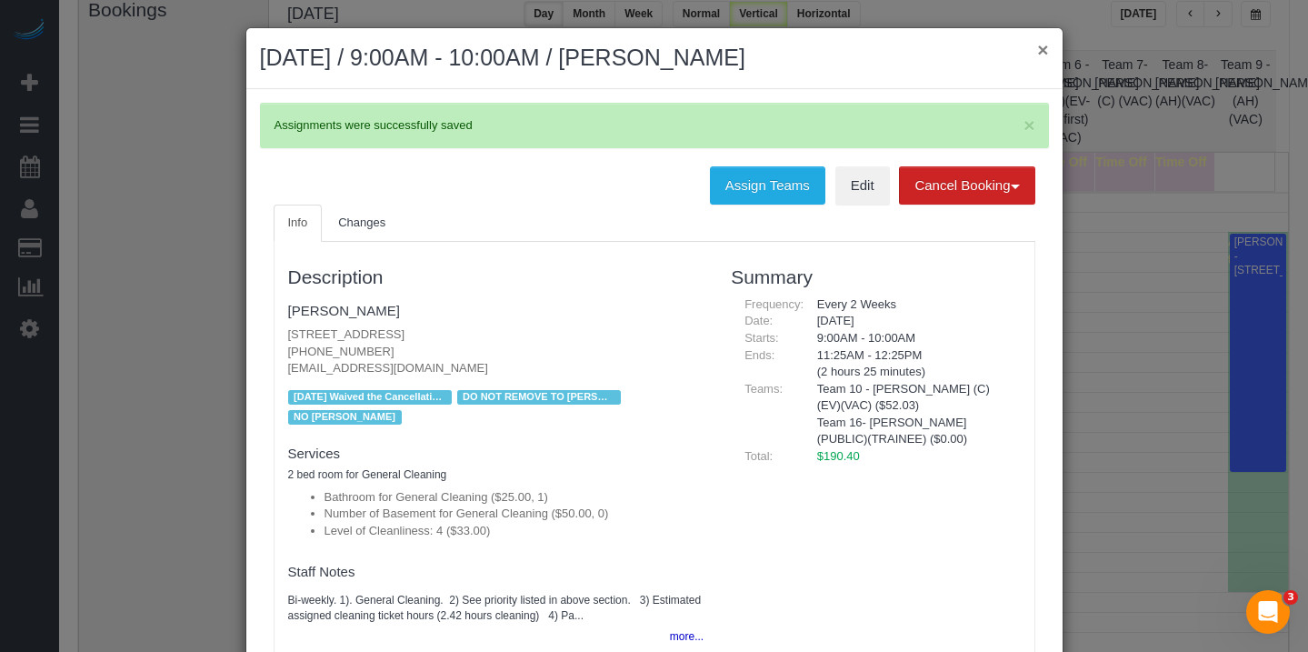
click at [1038, 55] on button "×" at bounding box center [1042, 49] width 11 height 19
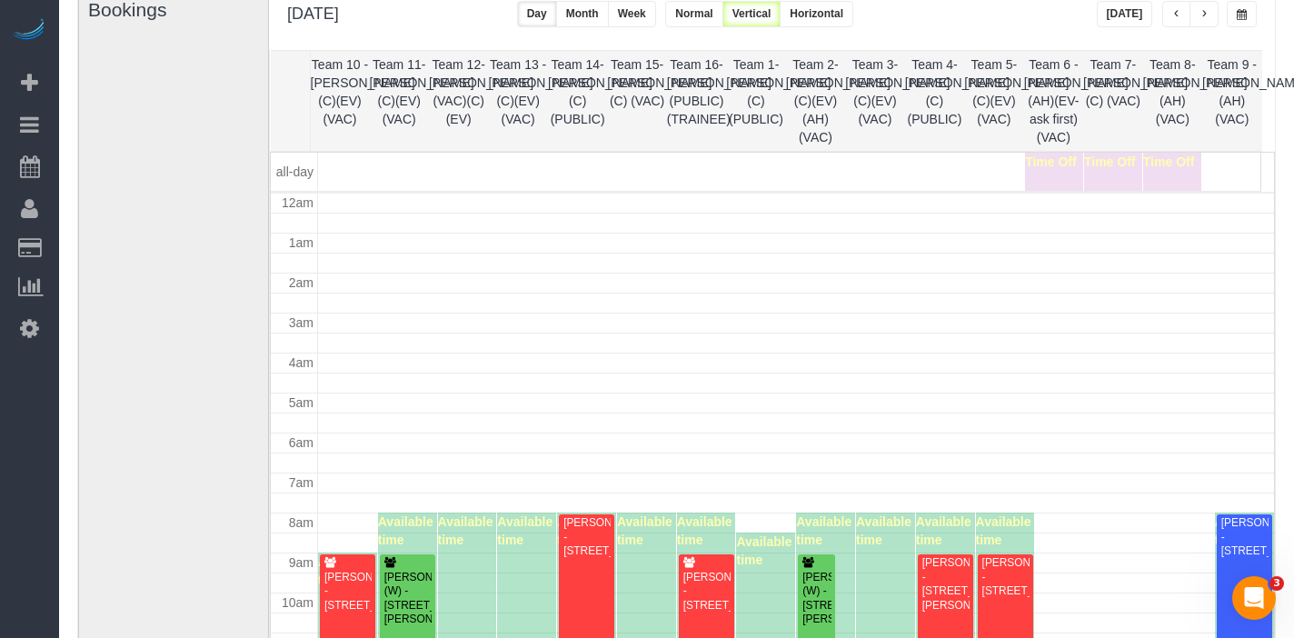
scroll to position [281, 0]
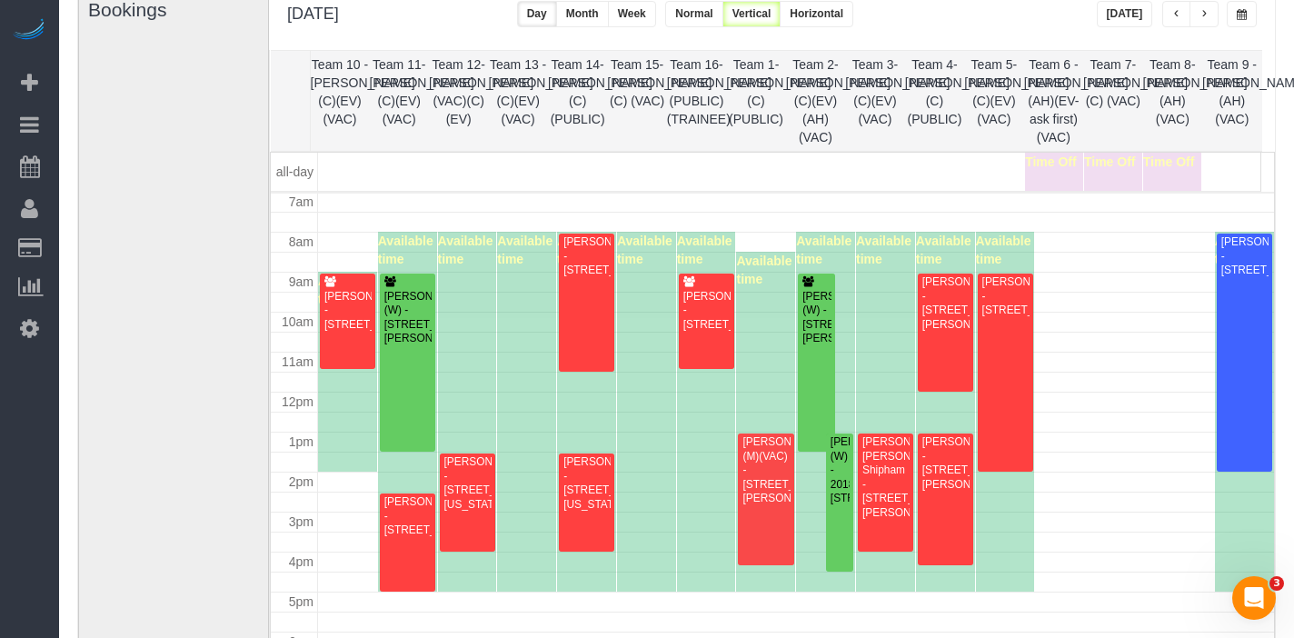
click at [1210, 12] on button "button" at bounding box center [1204, 14] width 29 height 26
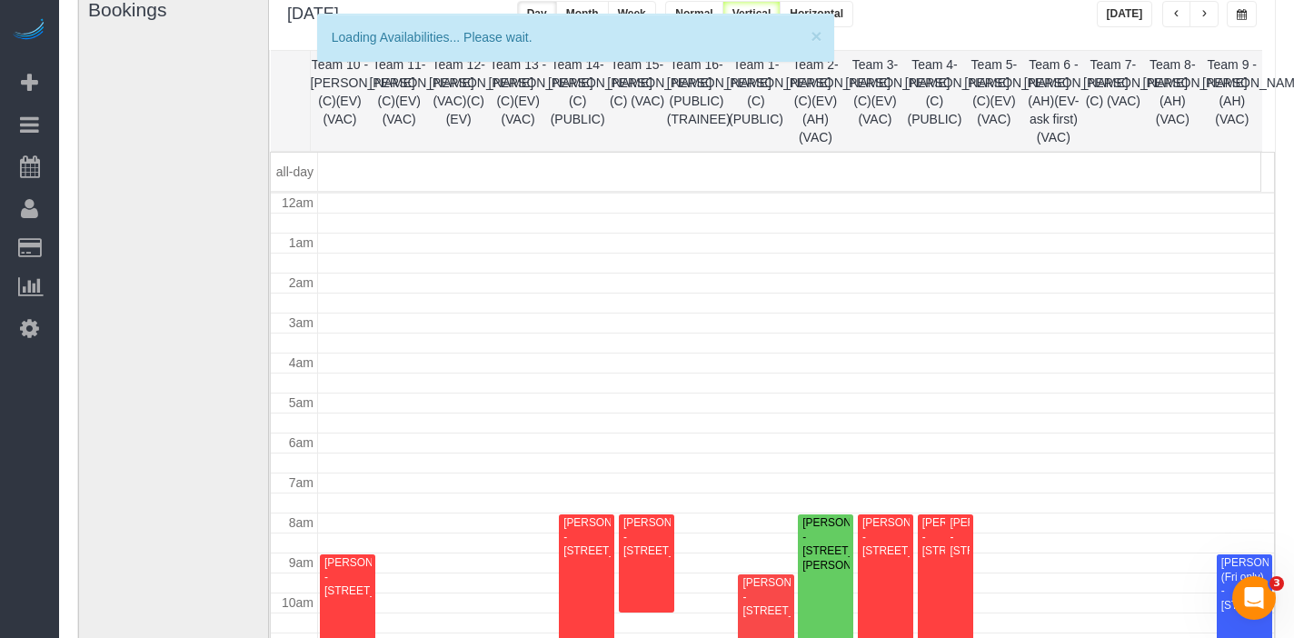
scroll to position [241, 0]
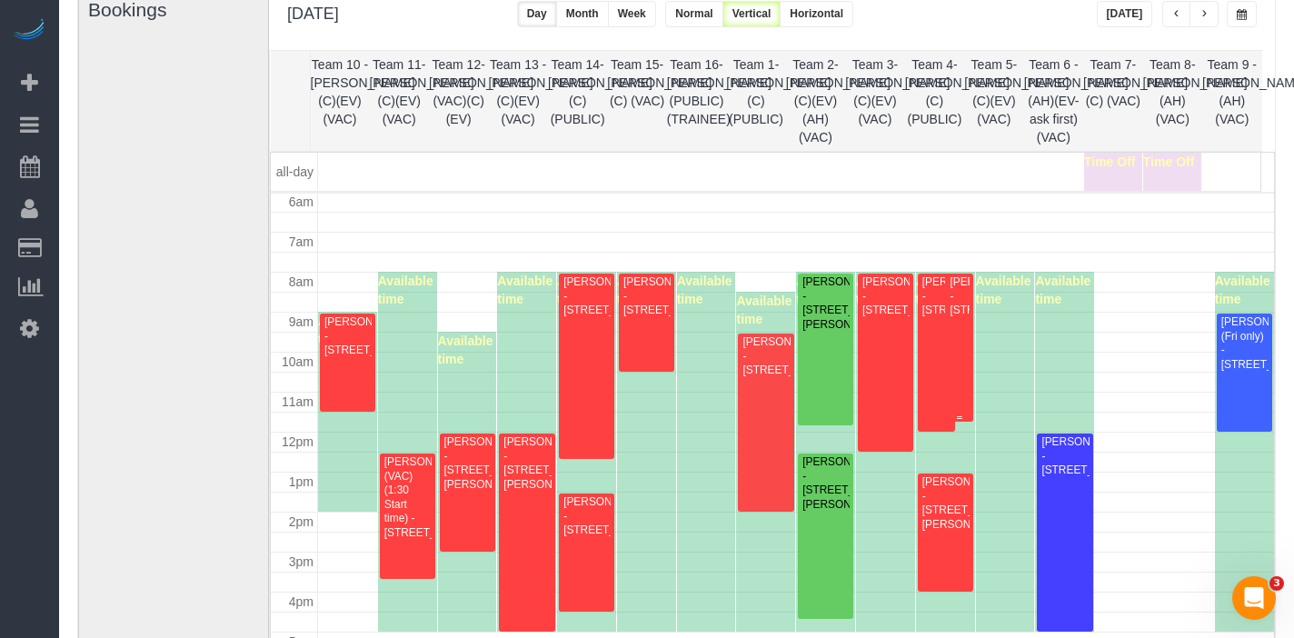
click at [955, 317] on div "[PERSON_NAME] - [STREET_ADDRESS]" at bounding box center [959, 296] width 21 height 42
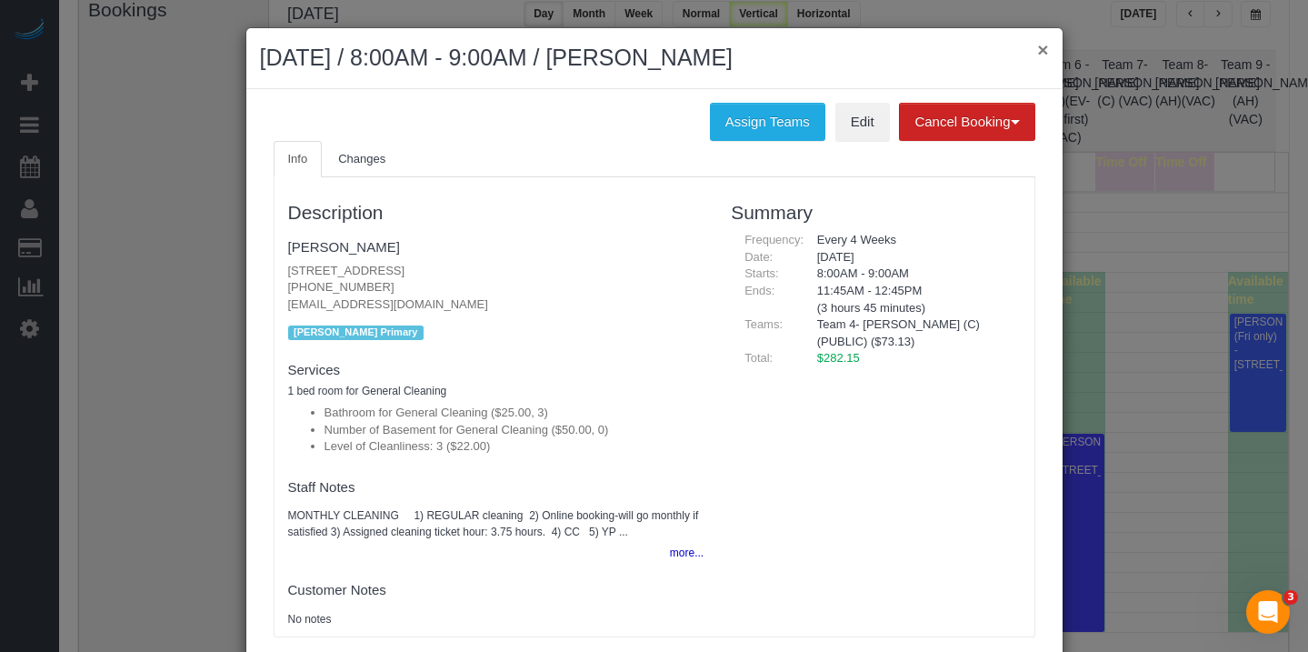
drag, startPoint x: 1032, startPoint y: 46, endPoint x: 1010, endPoint y: 303, distance: 257.3
click at [1037, 46] on button "×" at bounding box center [1042, 49] width 11 height 19
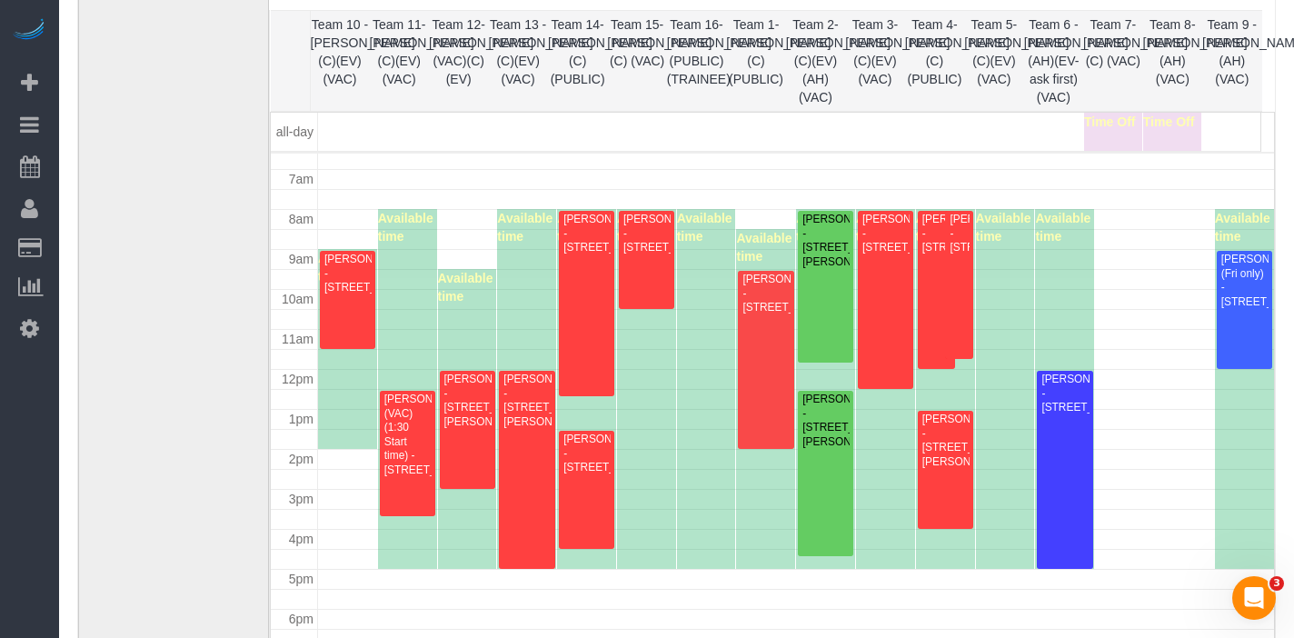
scroll to position [274, 0]
